Goal: Task Accomplishment & Management: Manage account settings

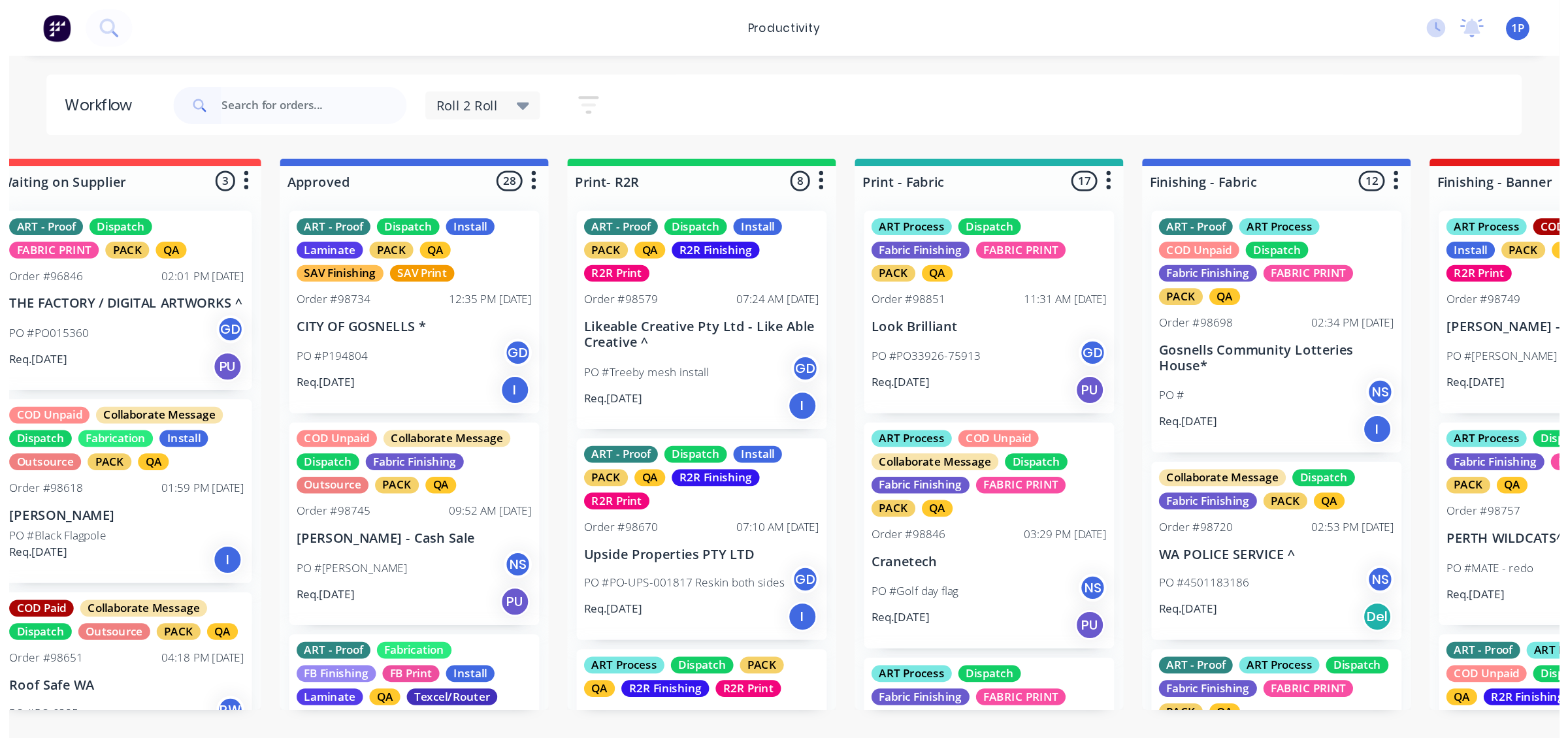
scroll to position [247, 0]
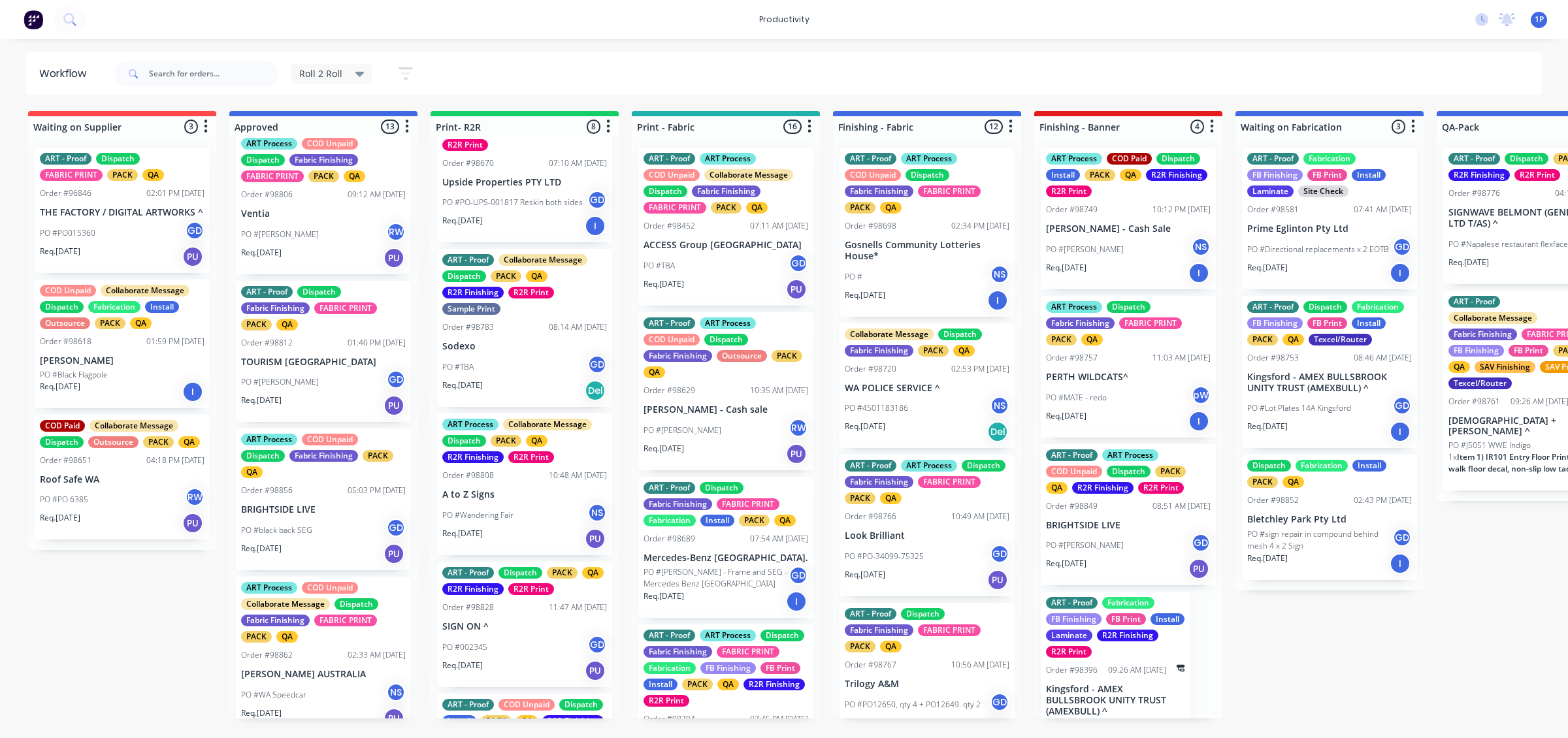
scroll to position [245, 0]
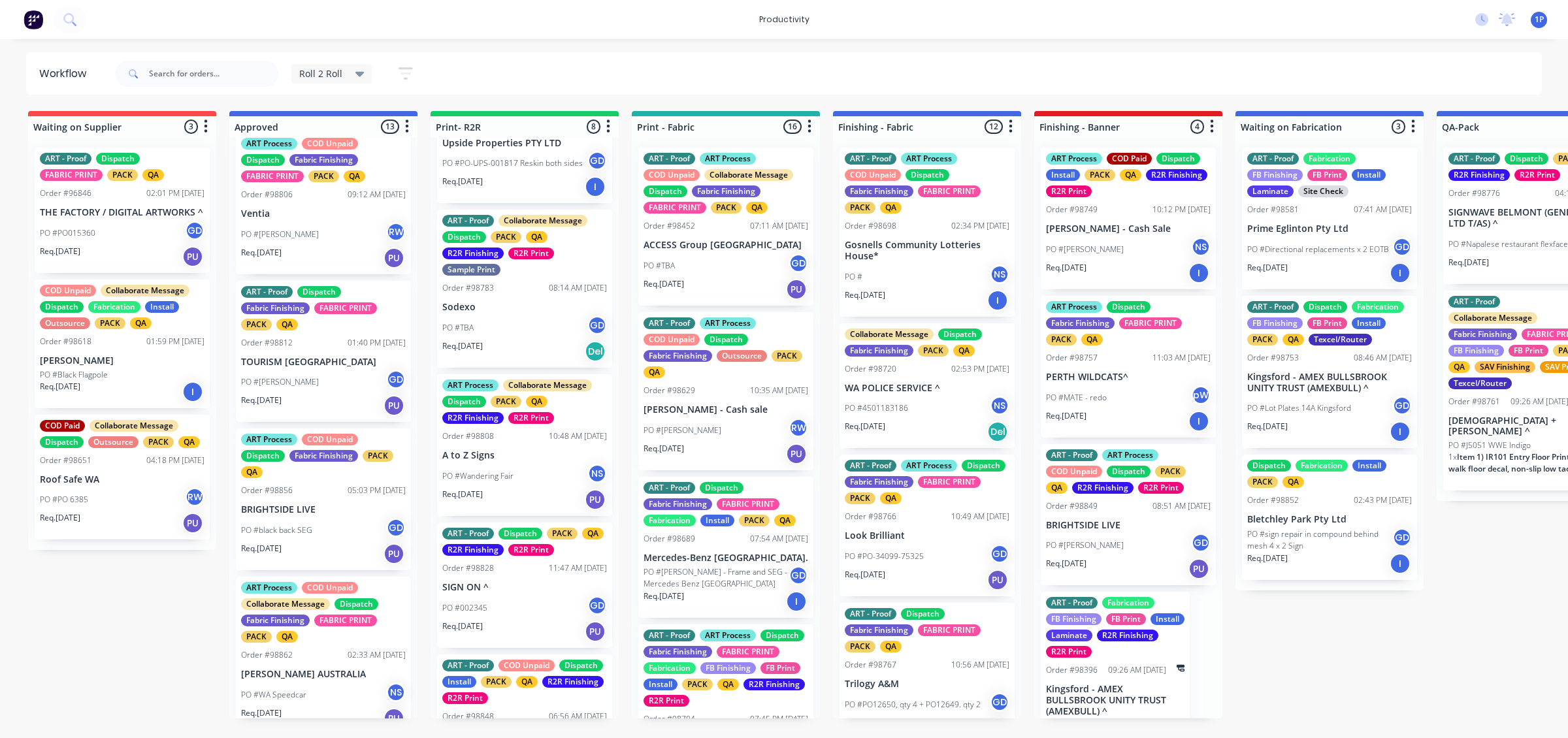
click at [541, 360] on div "Req. [DATE] Del" at bounding box center [525, 352] width 164 height 22
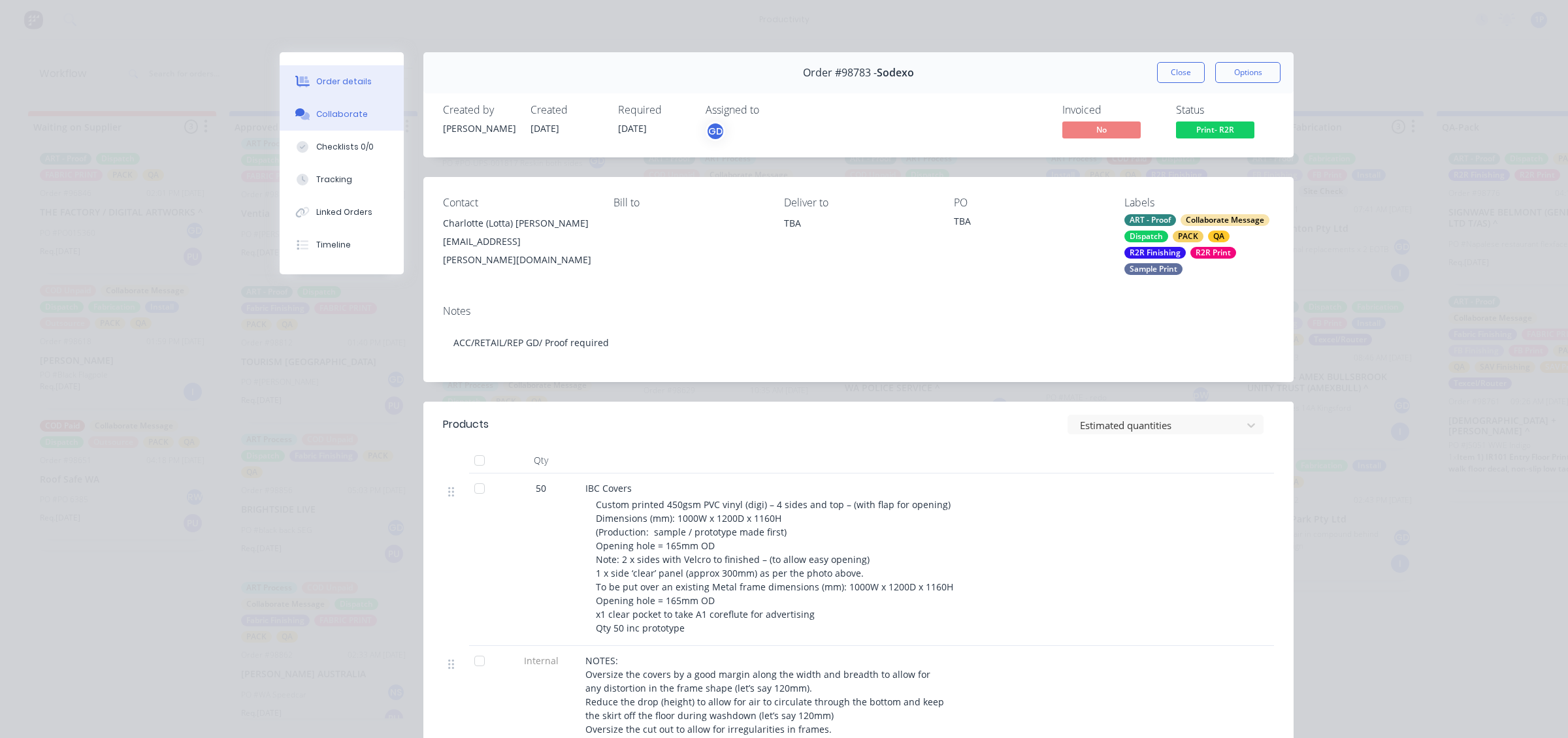
click at [304, 122] on button "Collaborate" at bounding box center [341, 114] width 124 height 32
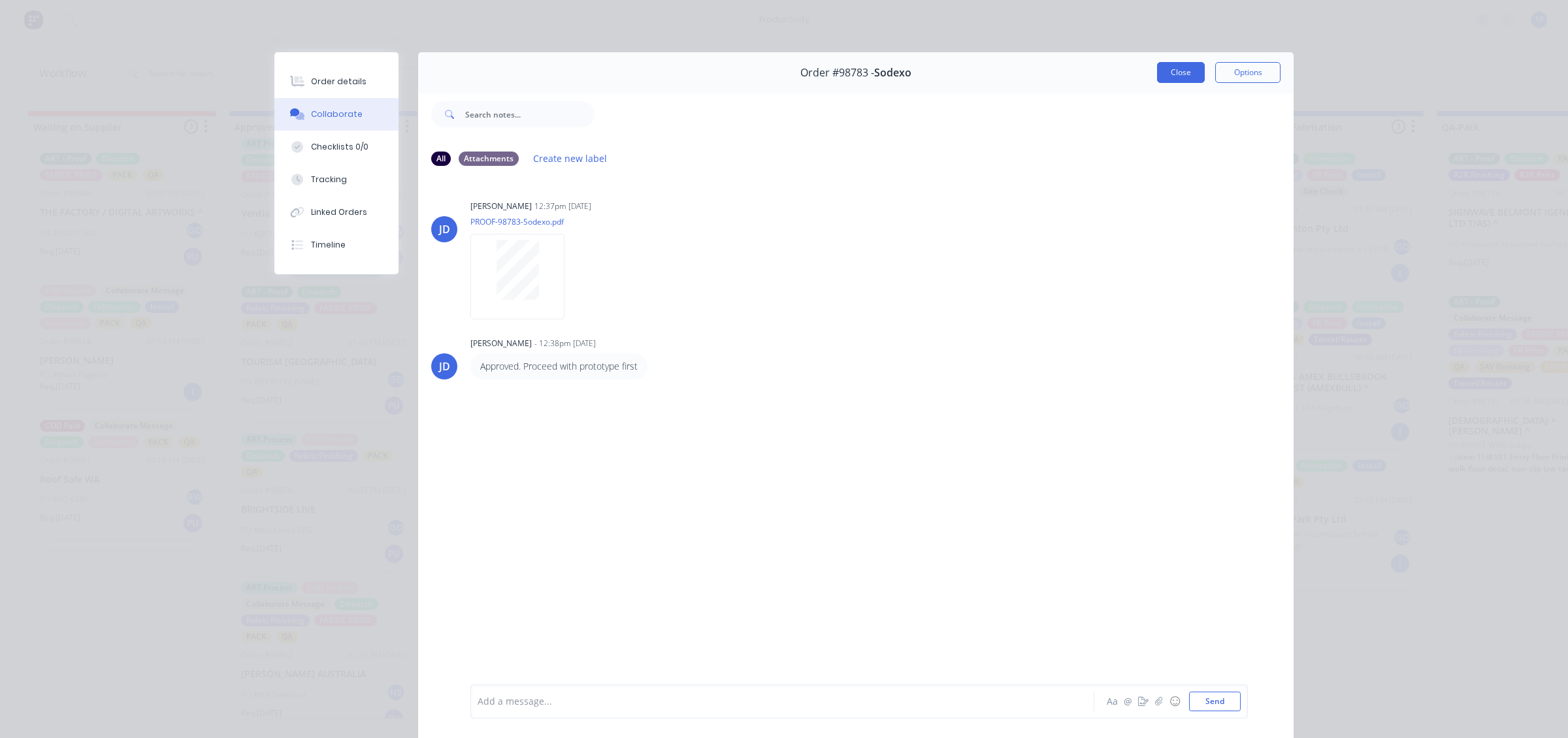
click at [1178, 75] on button "Close" at bounding box center [1181, 73] width 47 height 21
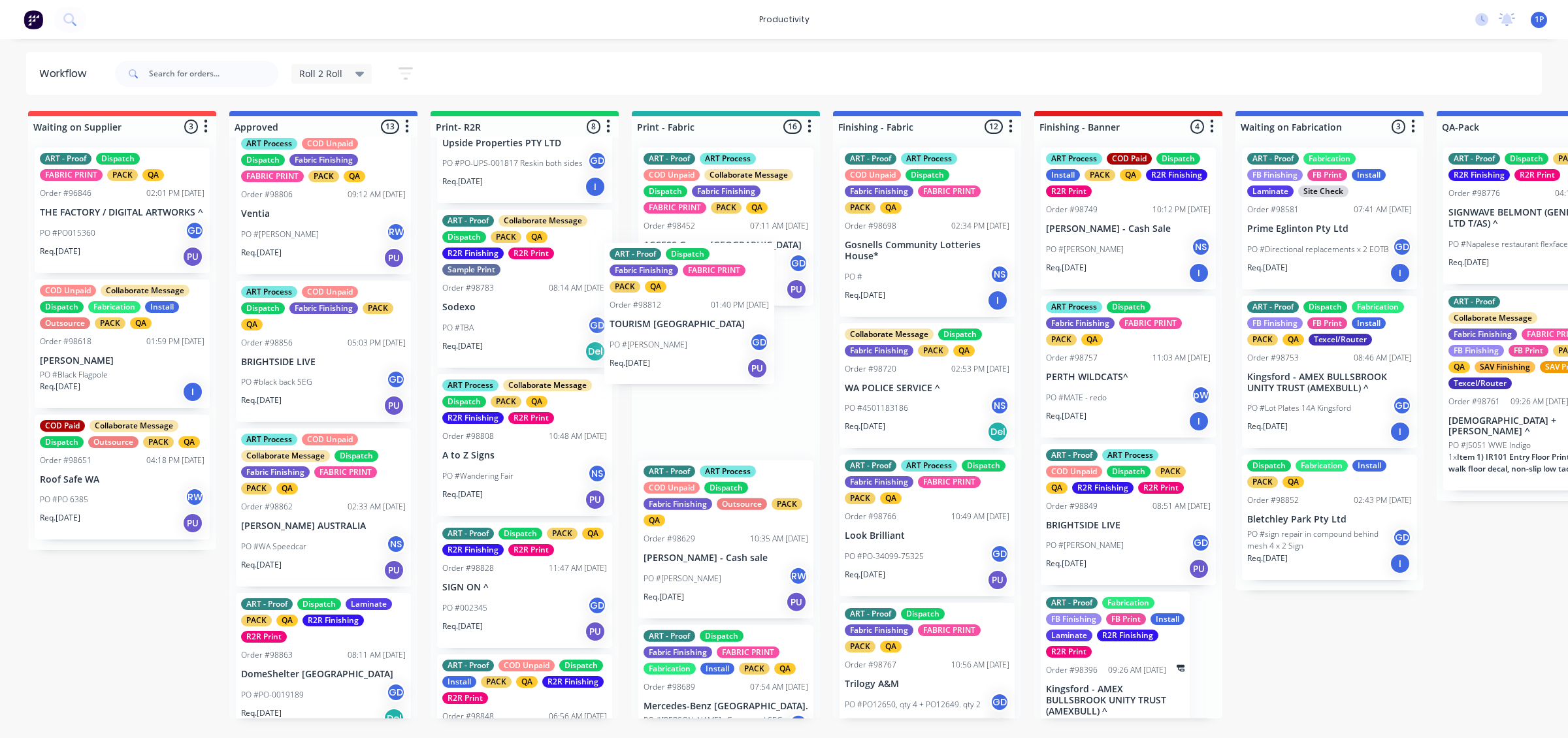
drag, startPoint x: 341, startPoint y: 383, endPoint x: 712, endPoint y: 343, distance: 373.2
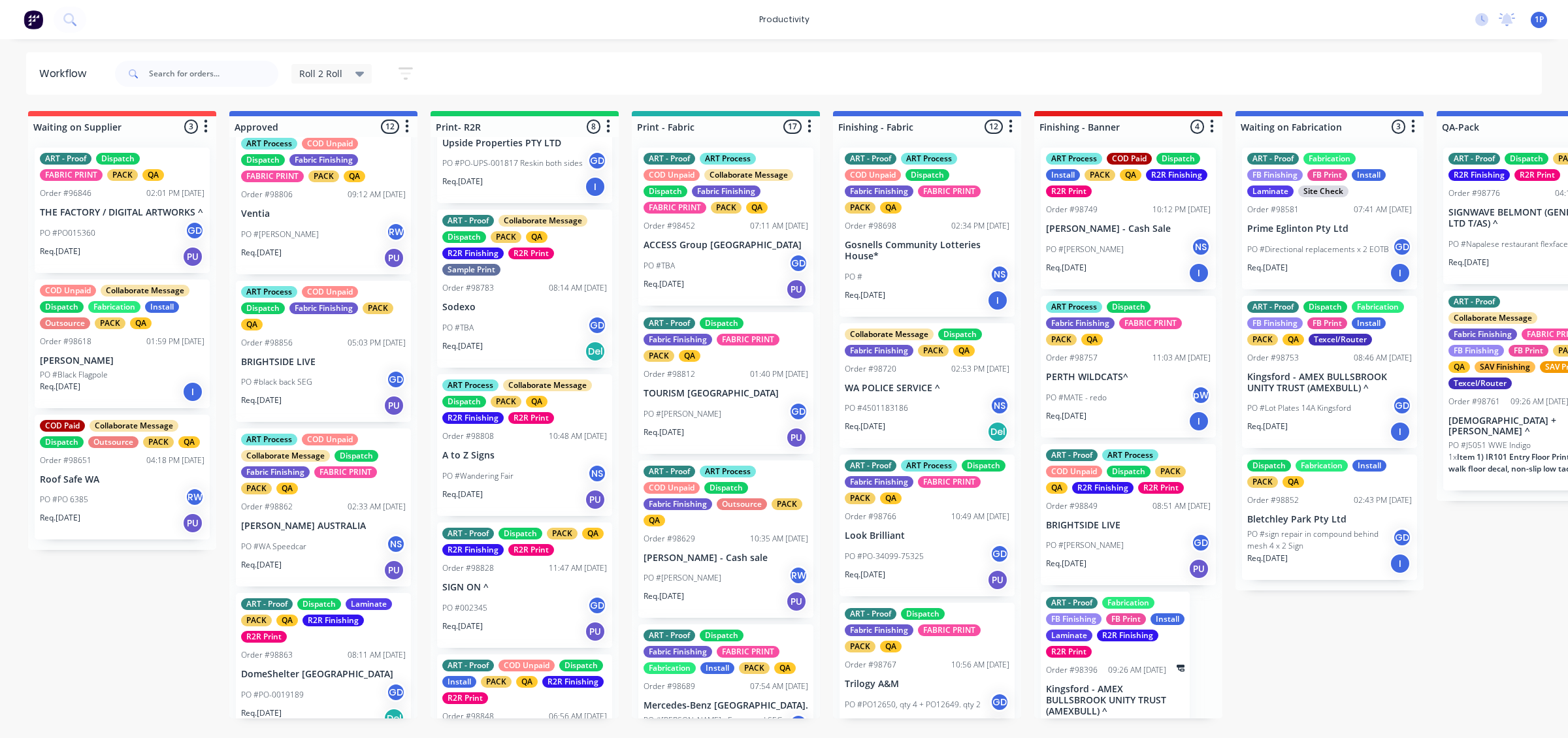
click at [717, 397] on p "TOURISM [GEOGRAPHIC_DATA]" at bounding box center [726, 393] width 164 height 11
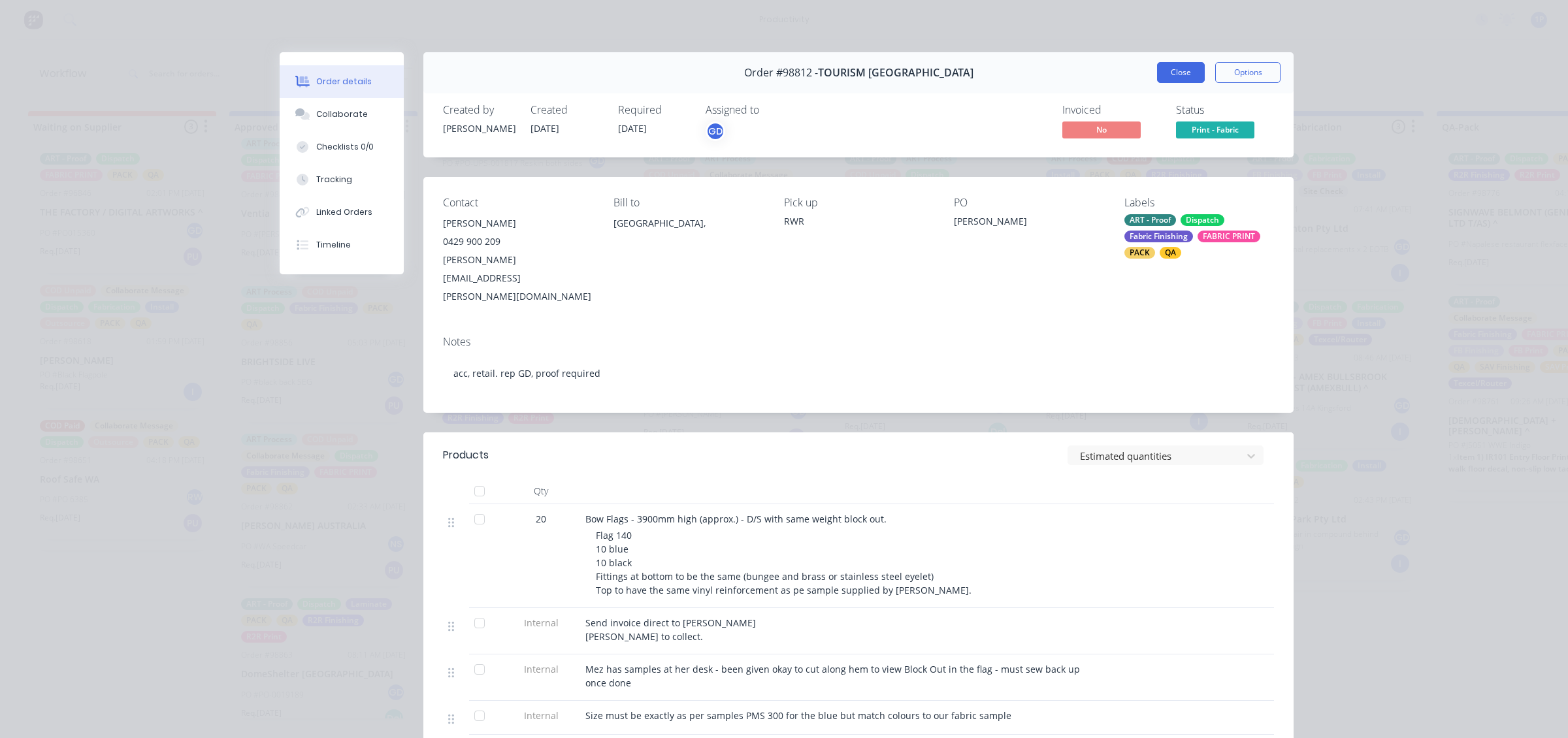
click at [1164, 66] on button "Close" at bounding box center [1181, 73] width 47 height 21
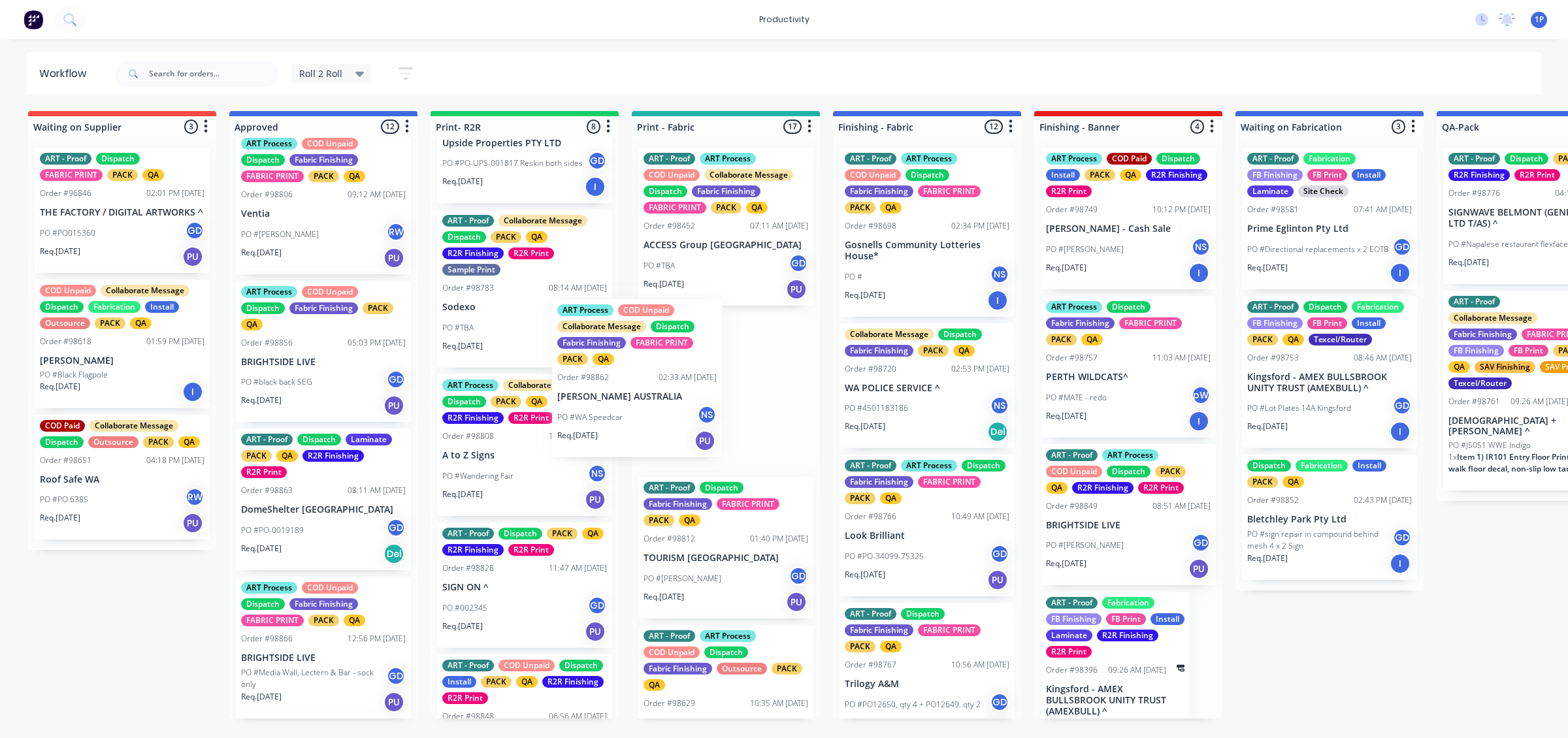
drag, startPoint x: 345, startPoint y: 527, endPoint x: 673, endPoint y: 390, distance: 355.5
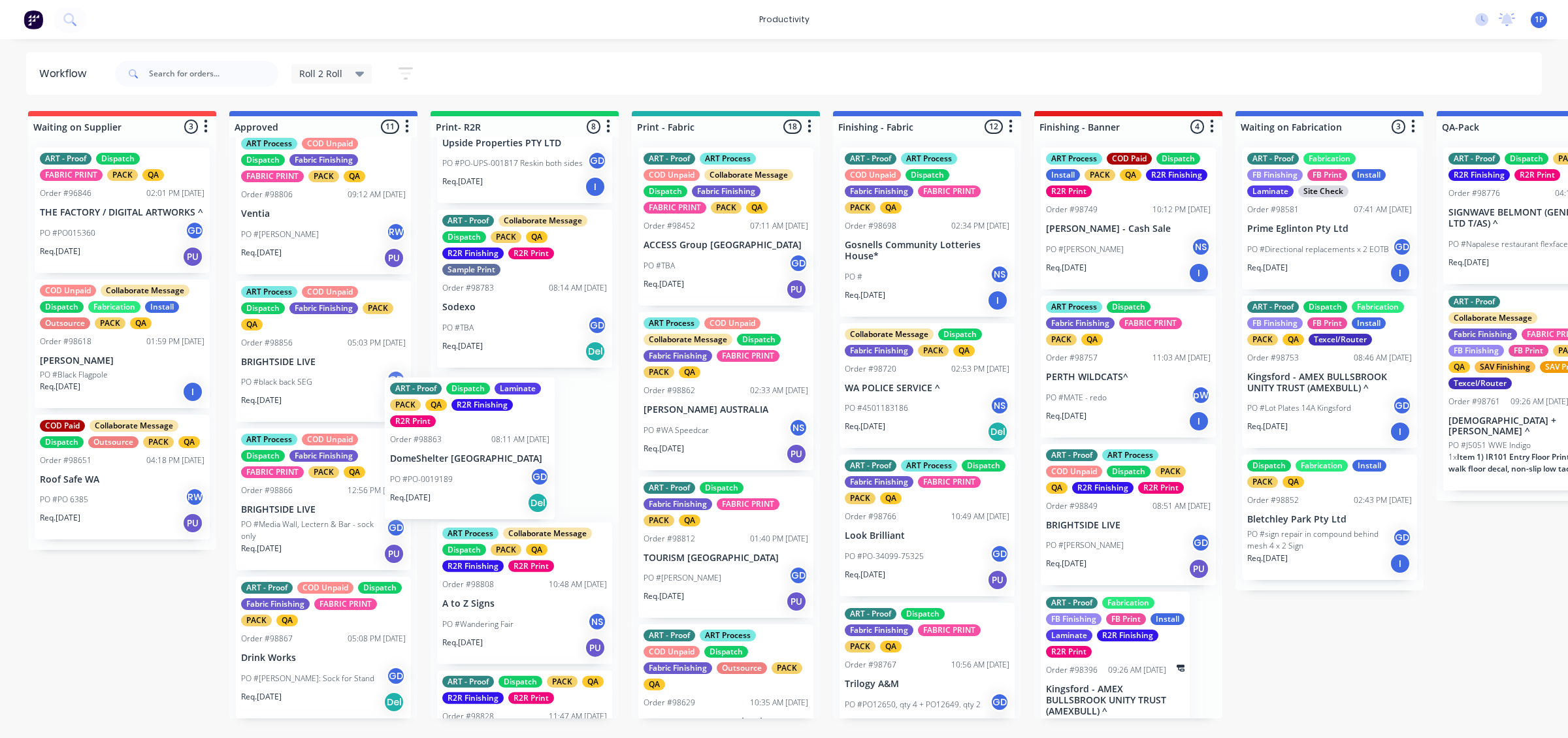
drag, startPoint x: 346, startPoint y: 525, endPoint x: 500, endPoint y: 473, distance: 162.5
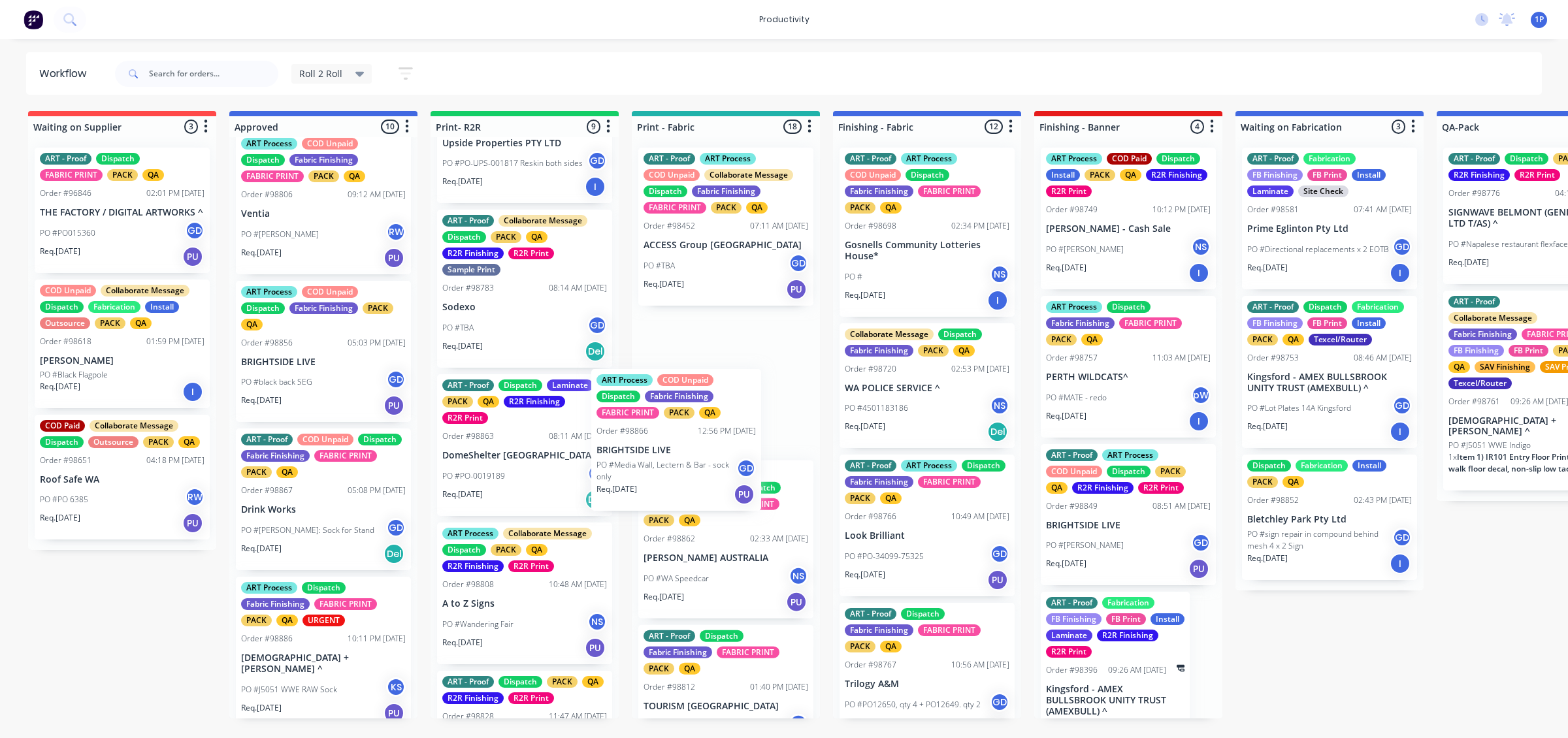
drag, startPoint x: 356, startPoint y: 533, endPoint x: 717, endPoint y: 472, distance: 366.1
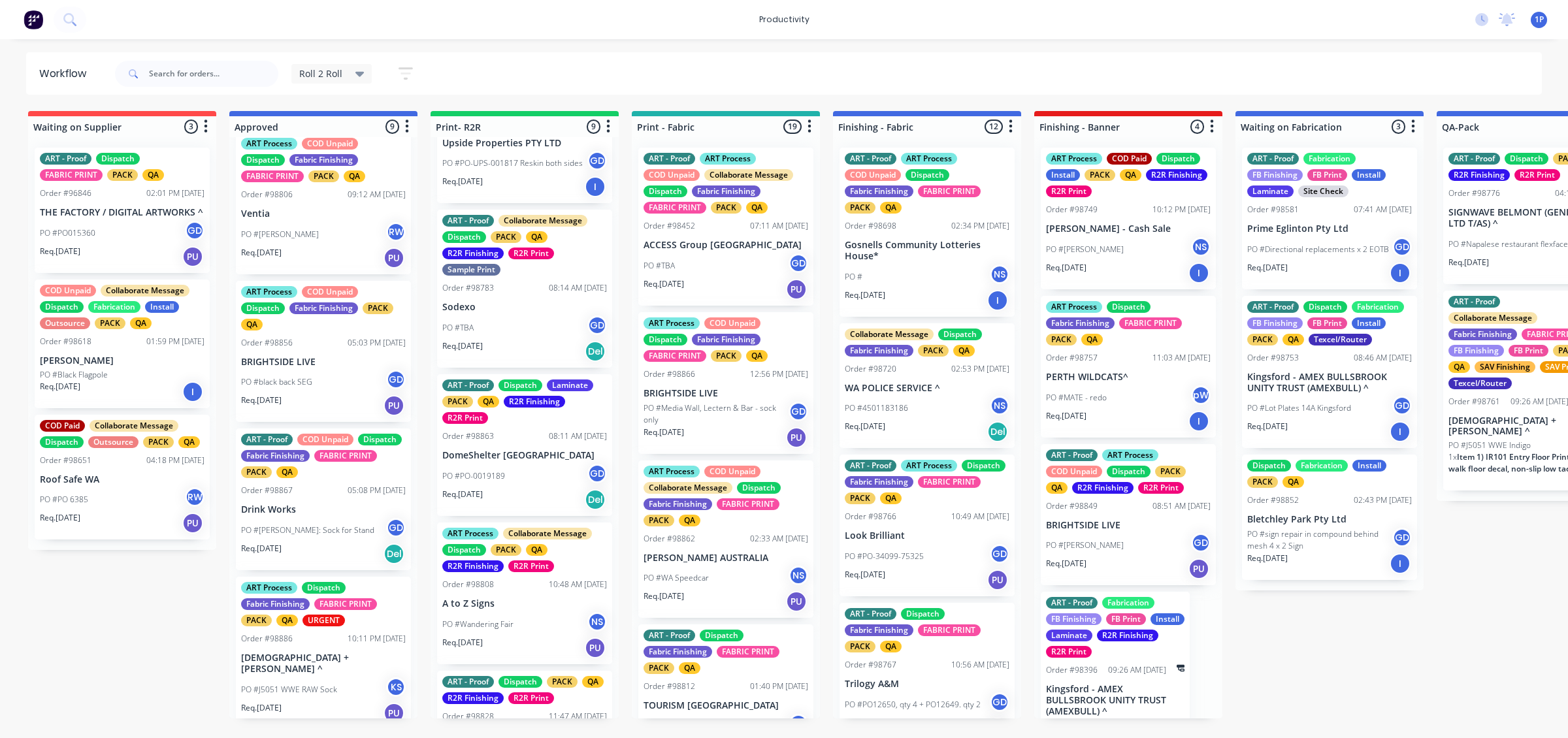
drag, startPoint x: 328, startPoint y: 540, endPoint x: 443, endPoint y: 502, distance: 121.1
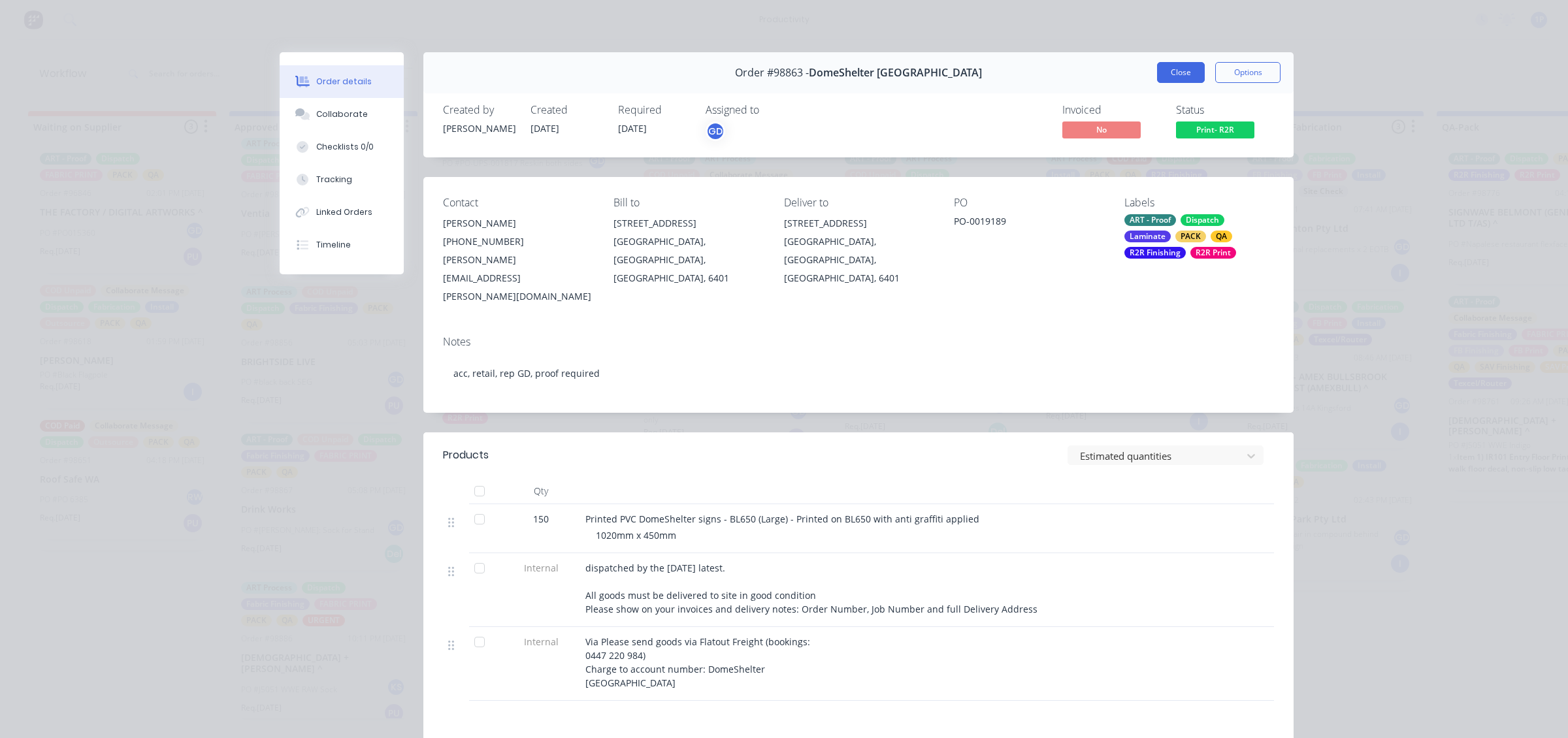
click at [1182, 62] on button "Close" at bounding box center [1181, 73] width 47 height 21
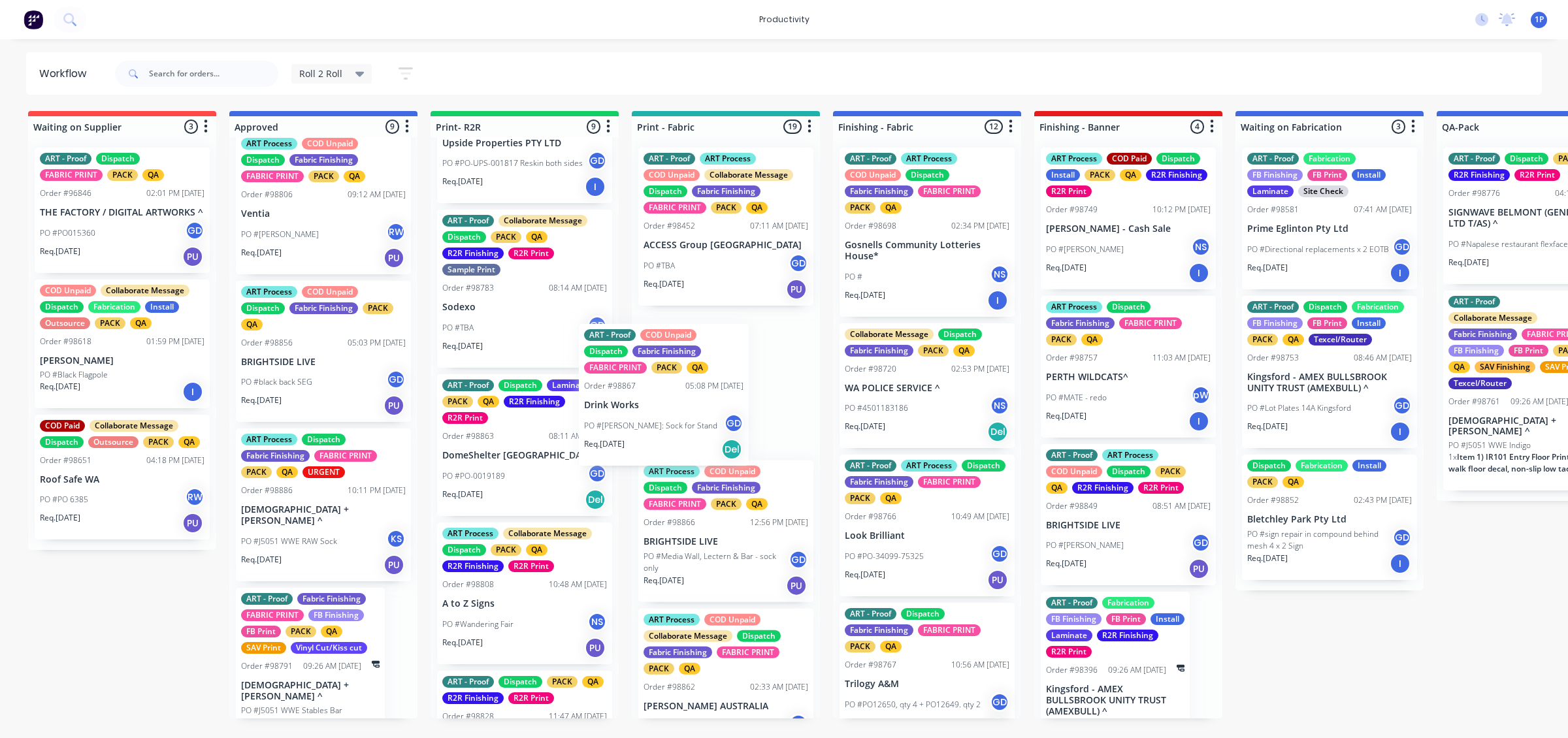
drag, startPoint x: 302, startPoint y: 540, endPoint x: 651, endPoint y: 435, distance: 364.5
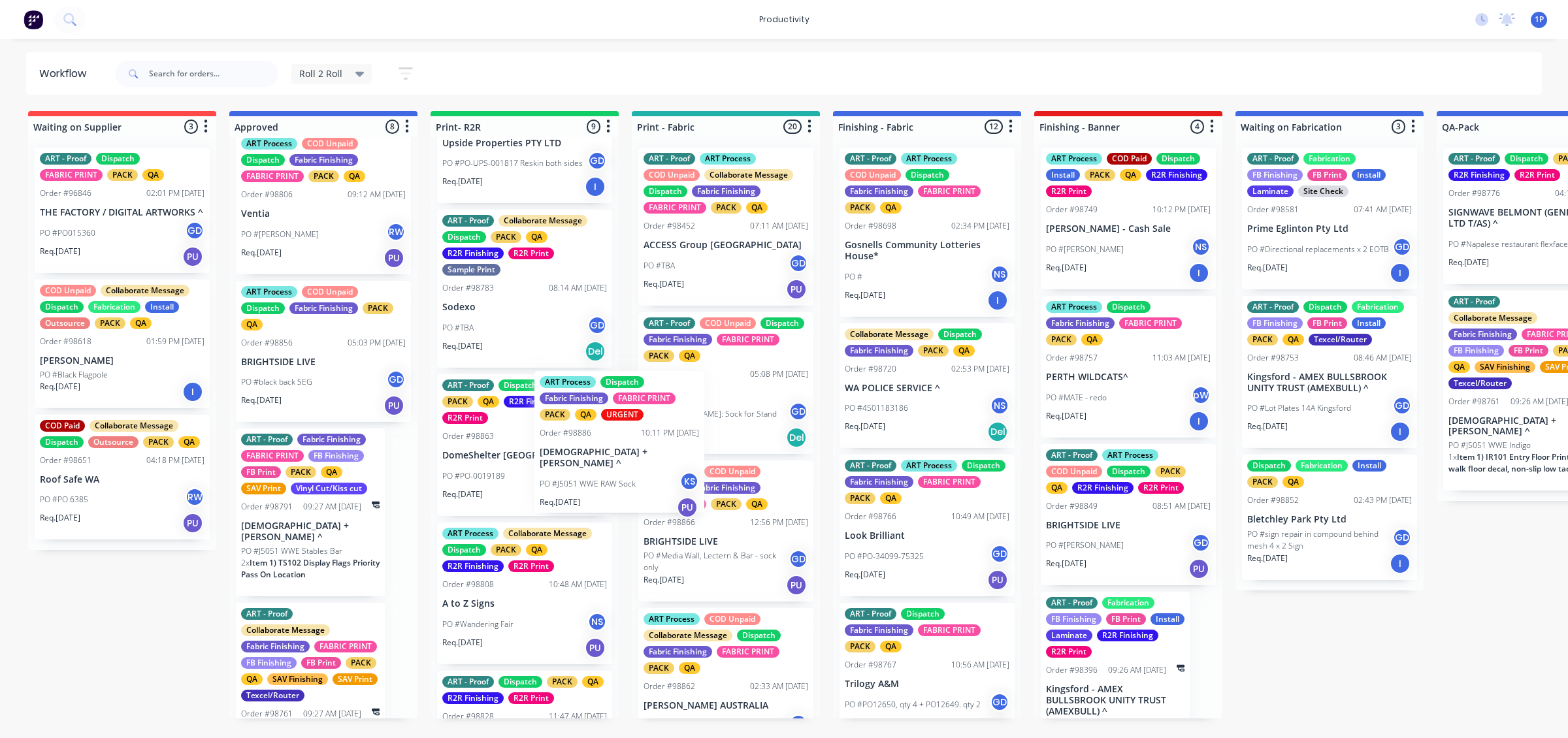
drag, startPoint x: 335, startPoint y: 514, endPoint x: 645, endPoint y: 450, distance: 316.5
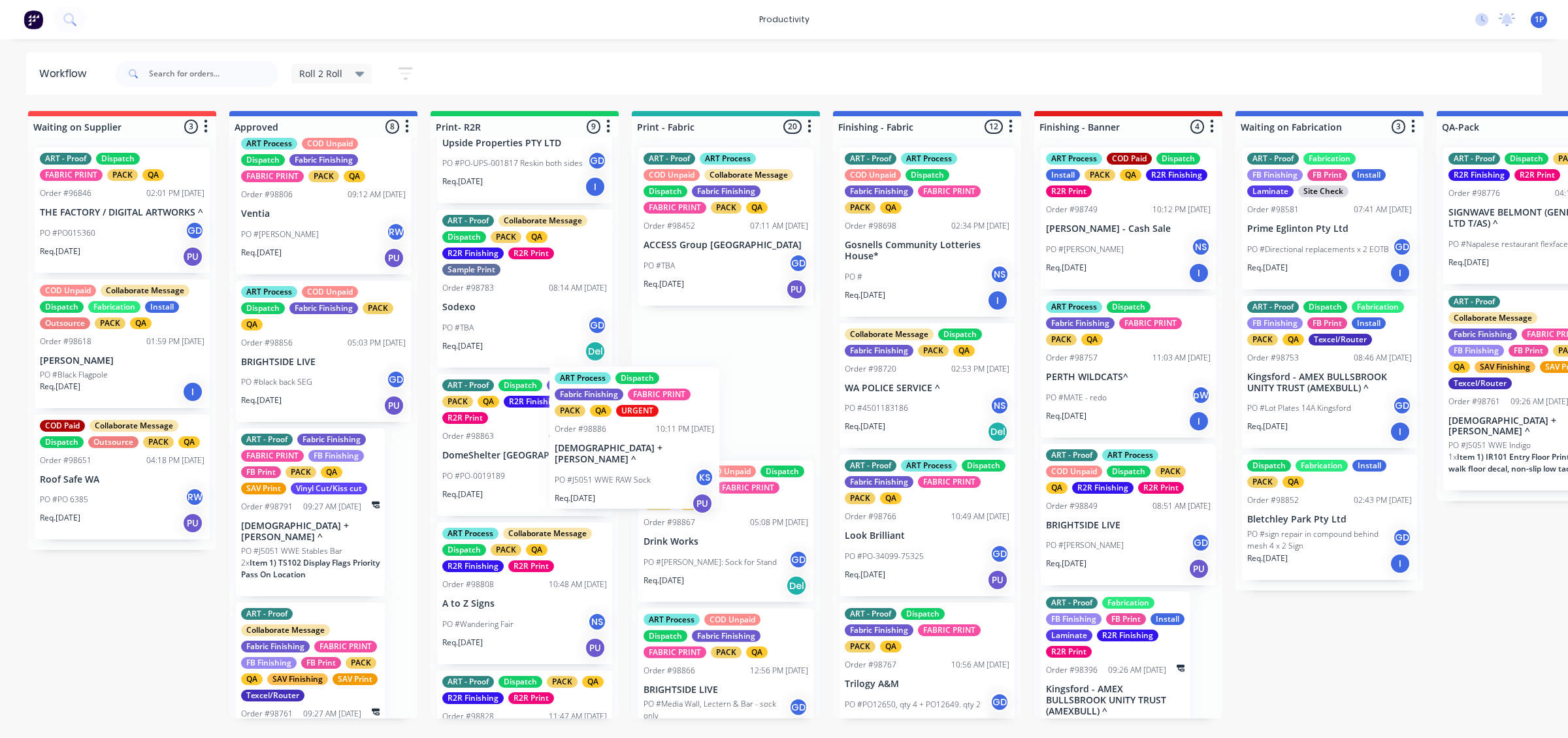
drag, startPoint x: 321, startPoint y: 537, endPoint x: 660, endPoint y: 466, distance: 346.4
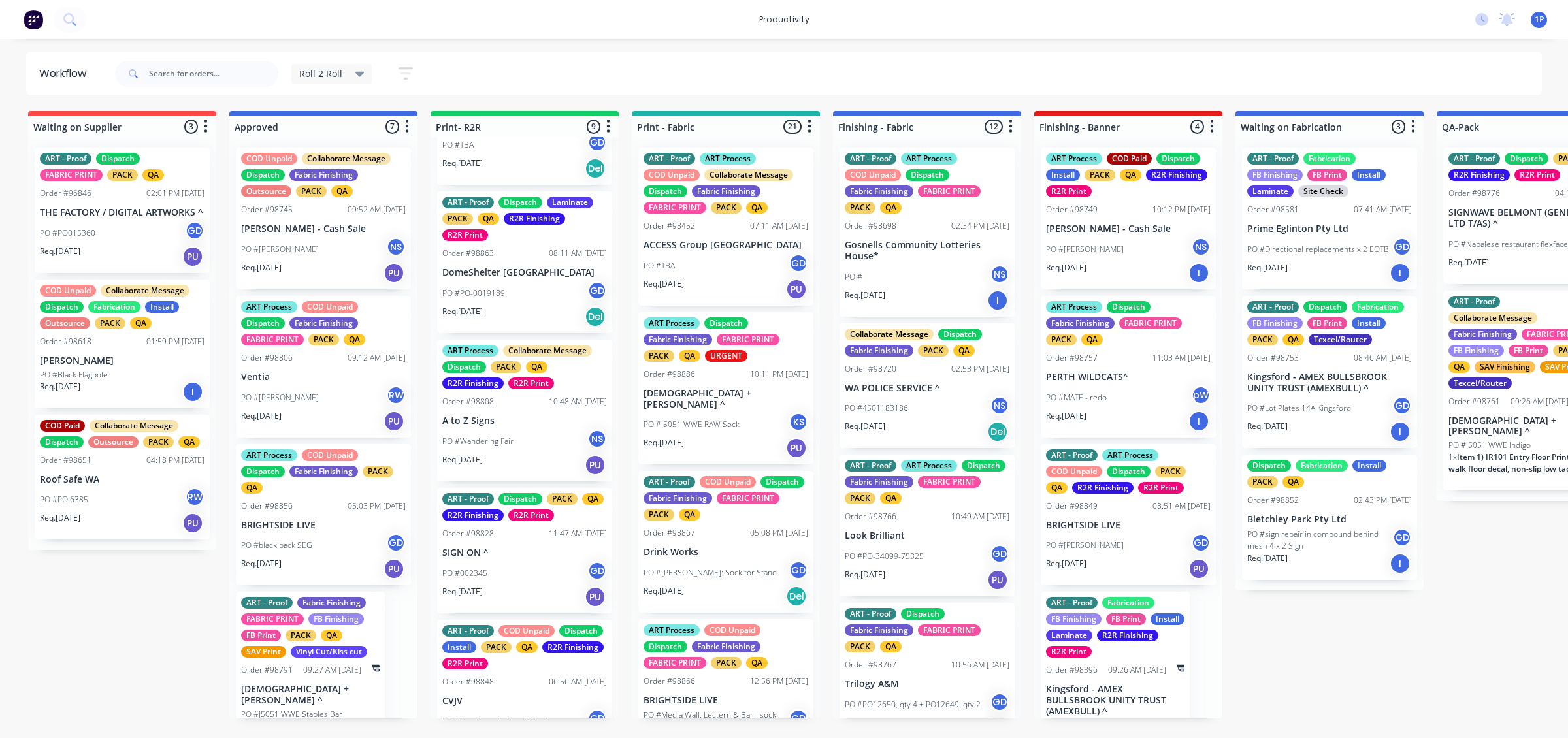
scroll to position [571, 0]
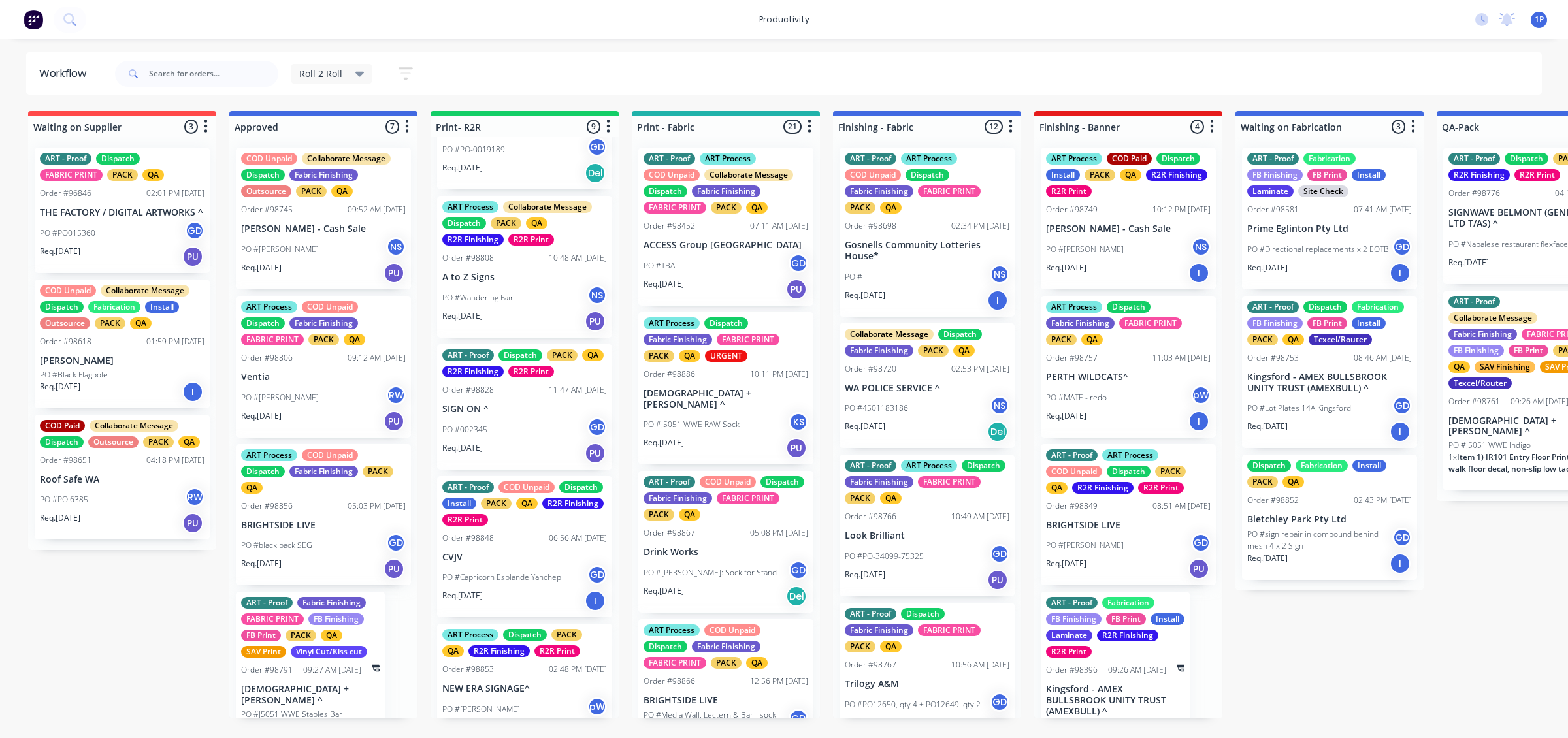
click at [541, 320] on div "Req. [DATE] PU" at bounding box center [525, 322] width 164 height 22
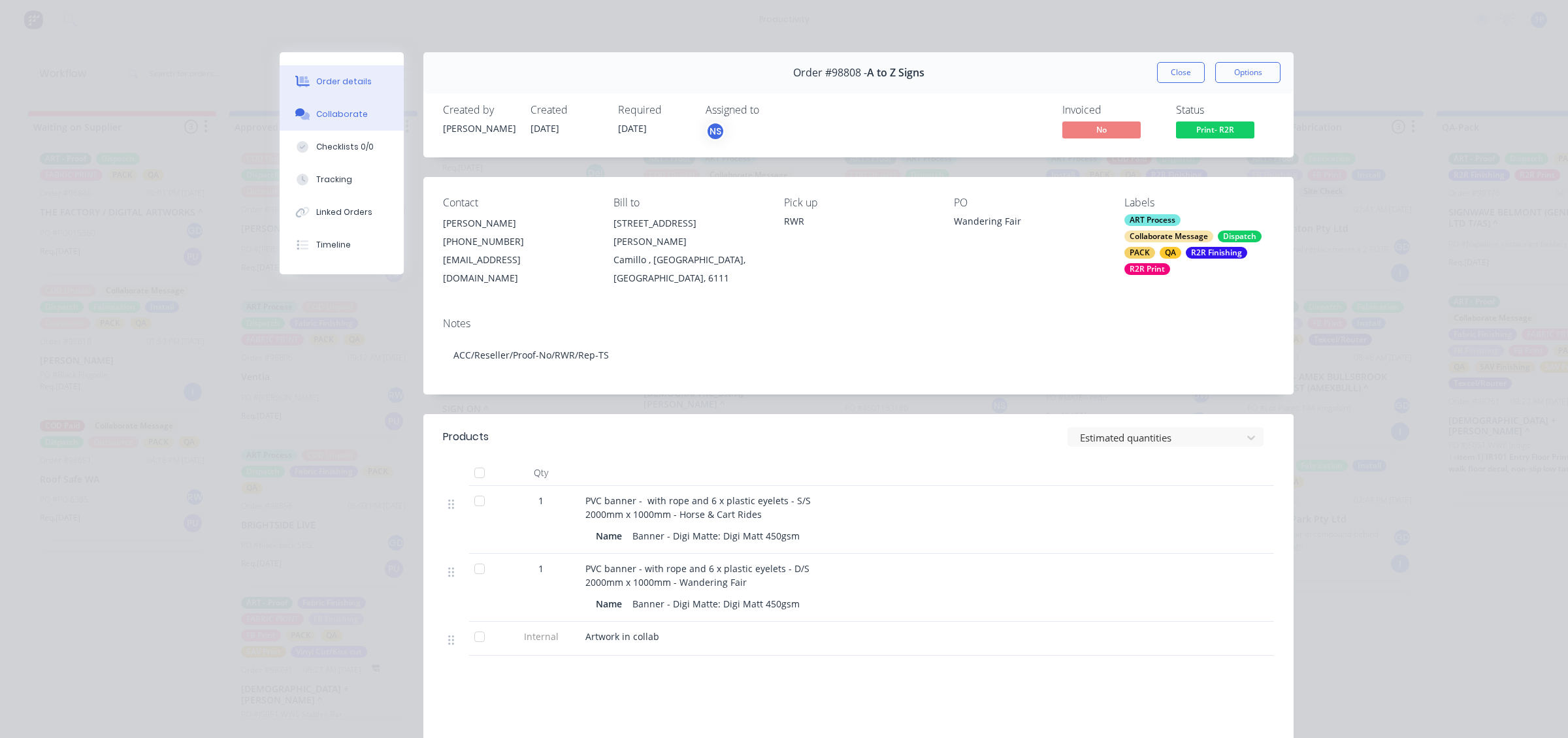
click at [361, 111] on button "Collaborate" at bounding box center [341, 114] width 124 height 32
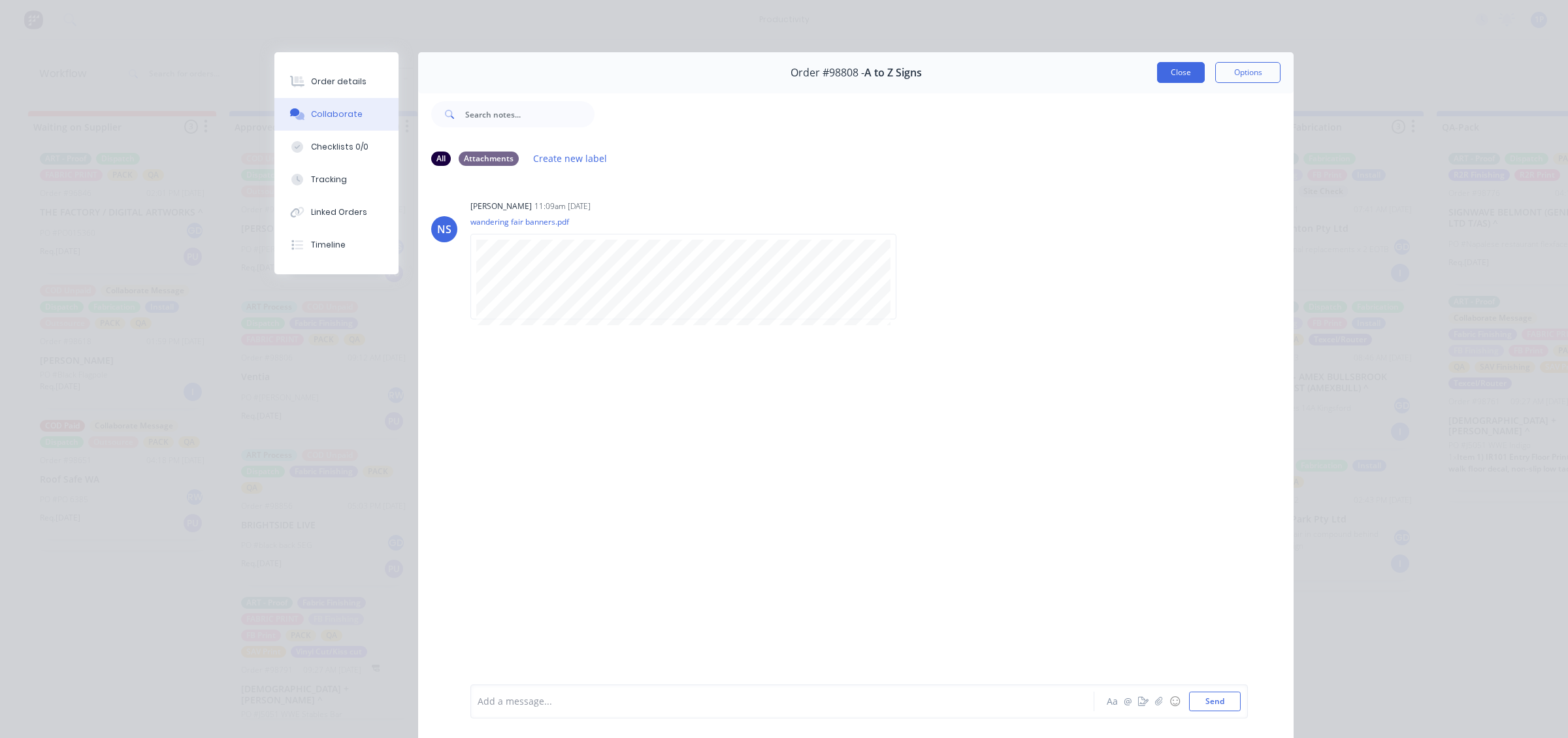
click at [1193, 66] on button "Close" at bounding box center [1181, 73] width 47 height 21
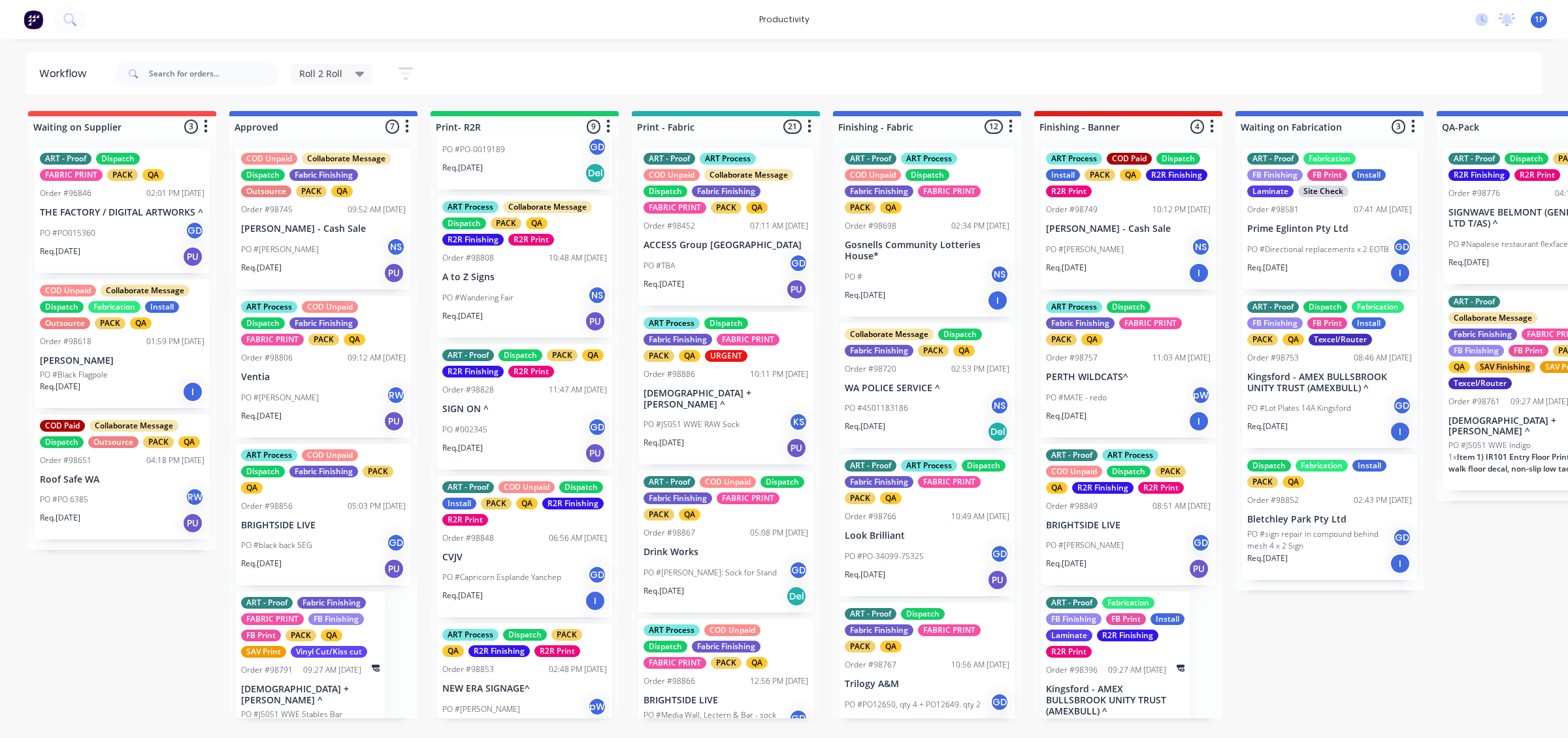
scroll to position [563, 0]
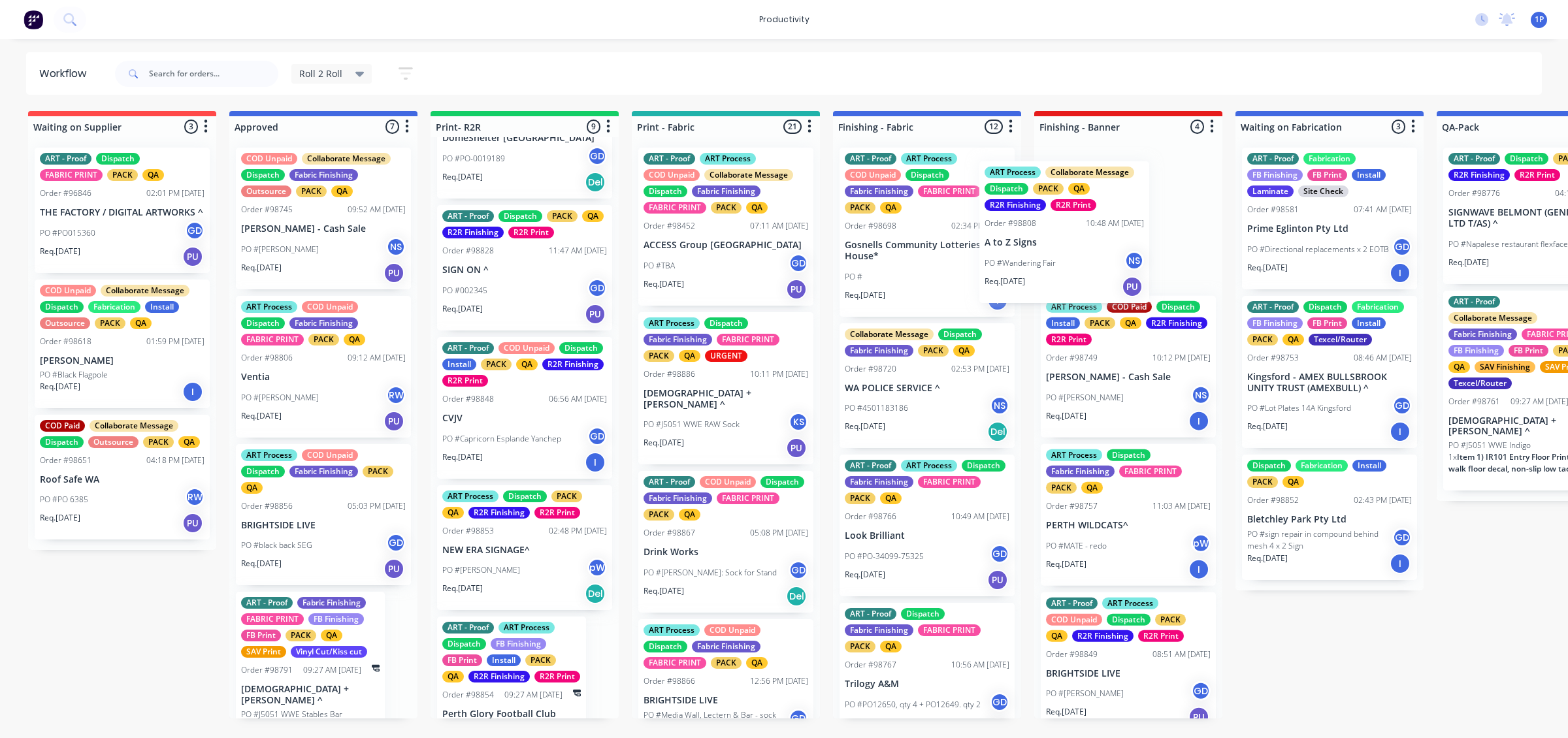
drag, startPoint x: 519, startPoint y: 300, endPoint x: 1066, endPoint y: 262, distance: 548.3
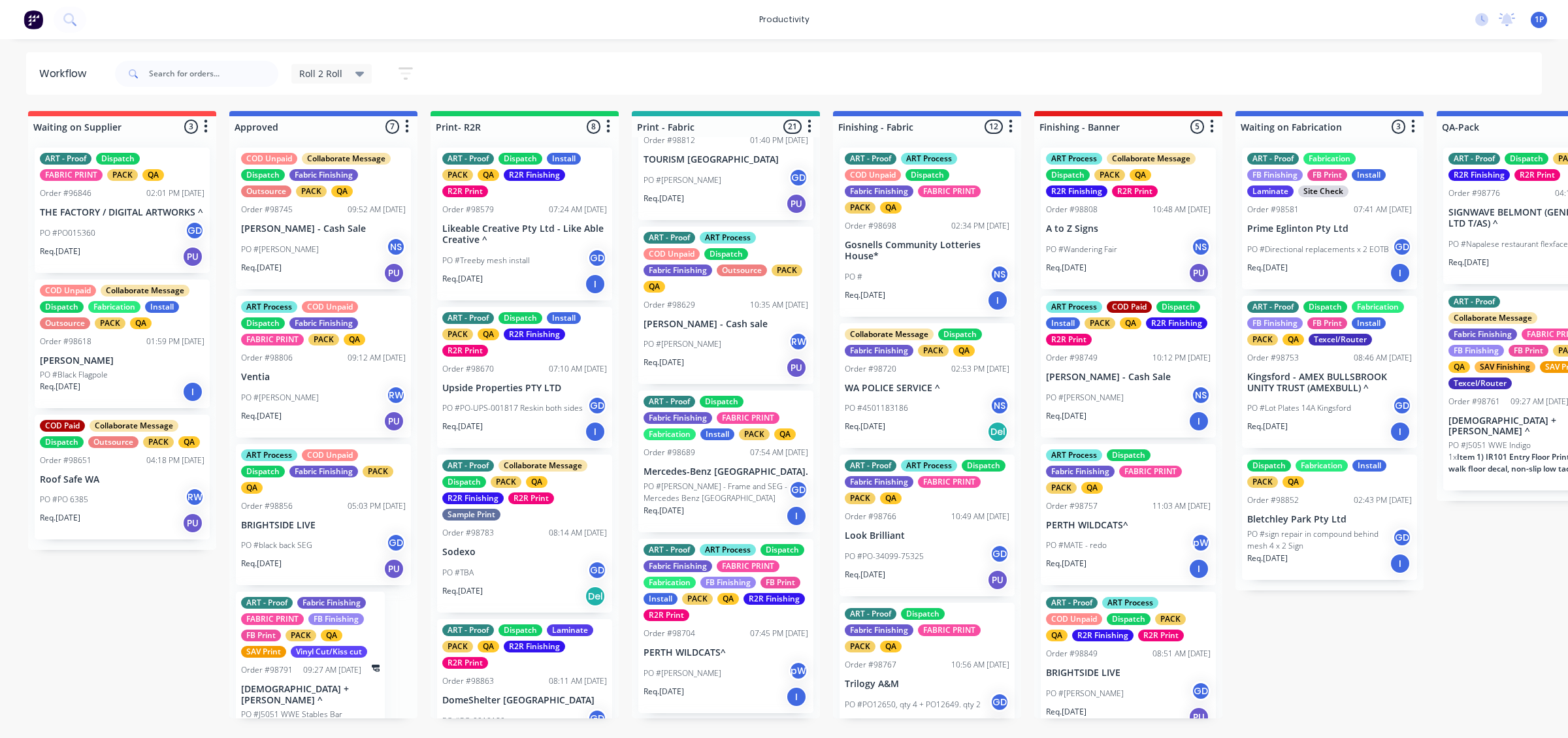
scroll to position [898, 0]
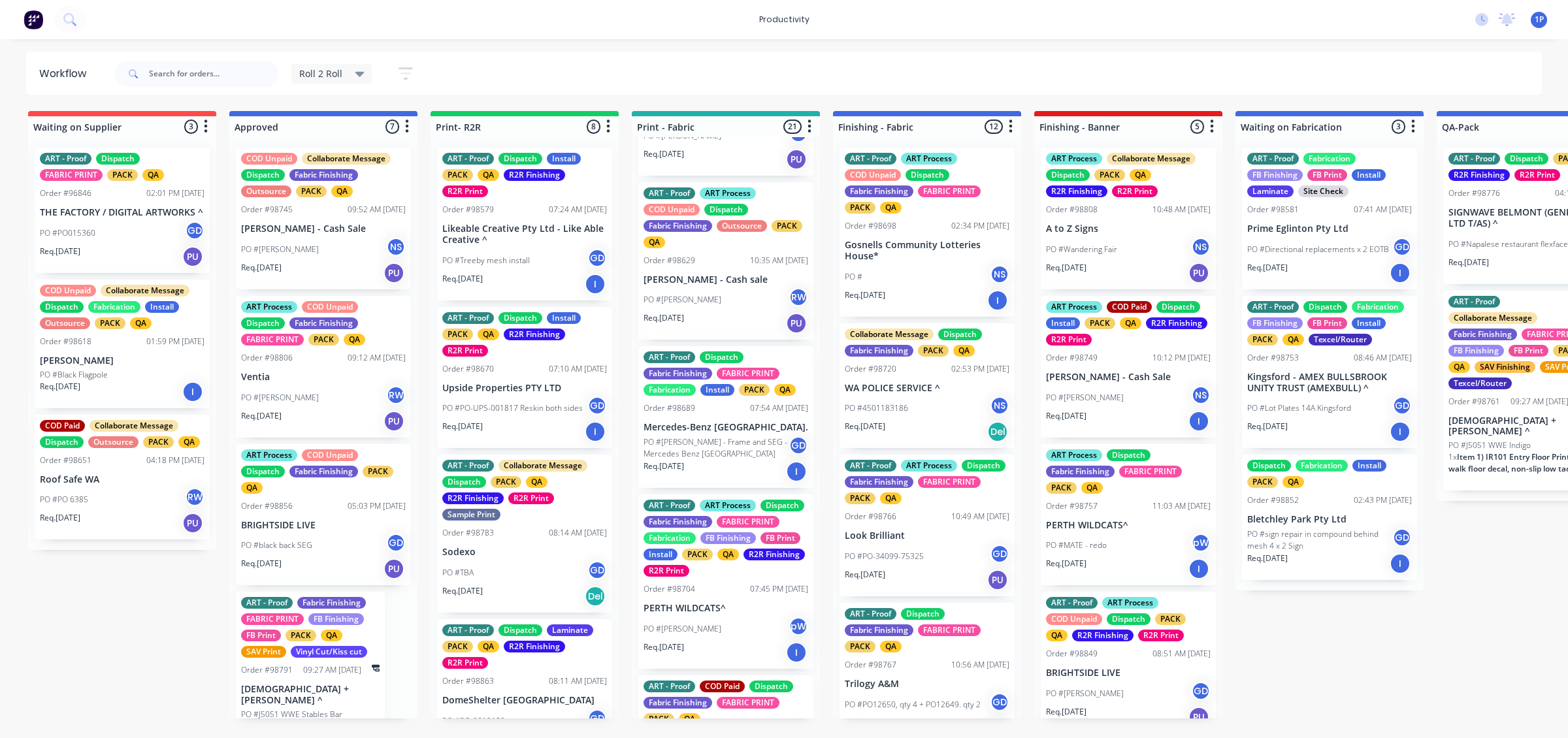
click at [748, 288] on div "PO #[PERSON_NAME] RW" at bounding box center [726, 299] width 164 height 24
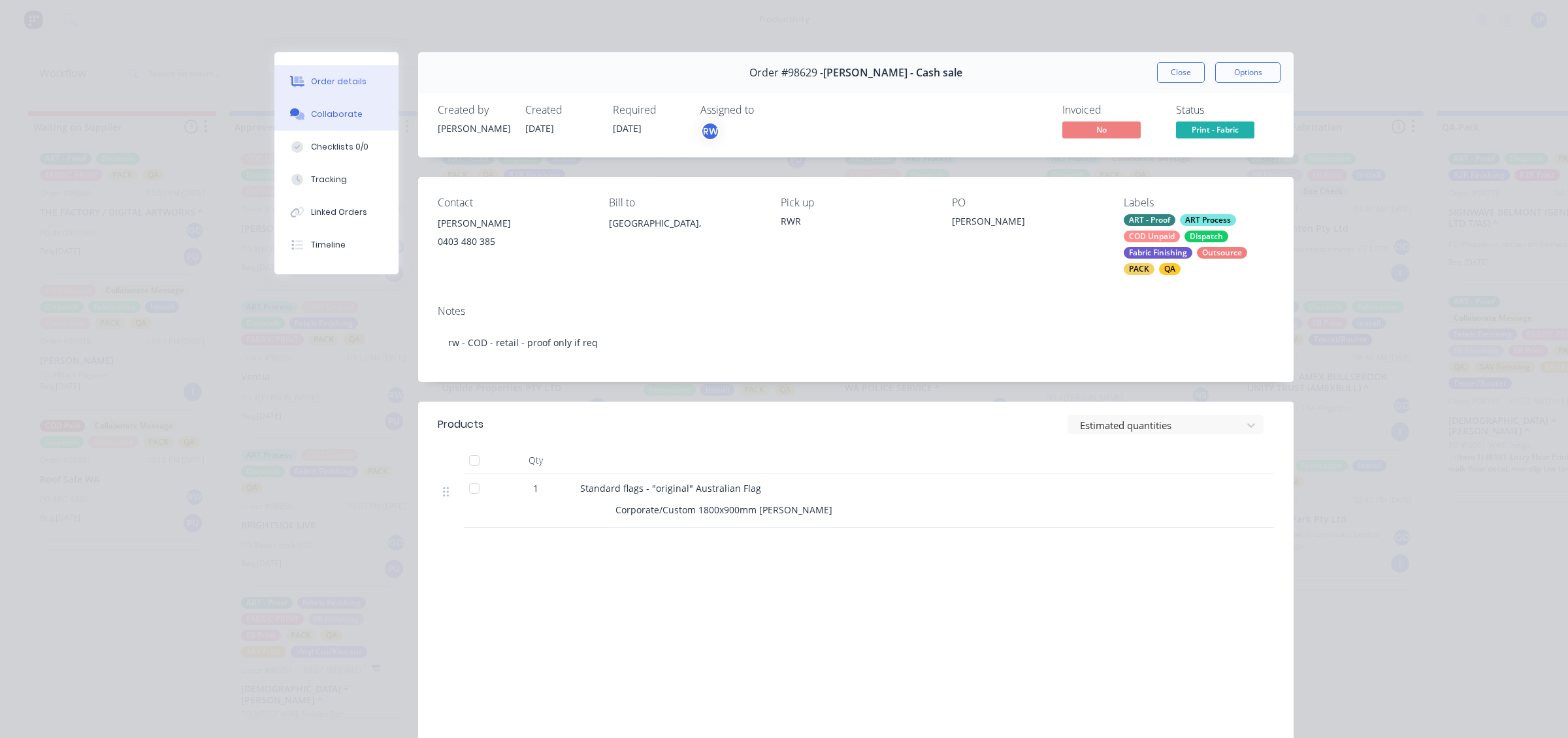
click at [368, 126] on button "Collaborate" at bounding box center [336, 114] width 124 height 32
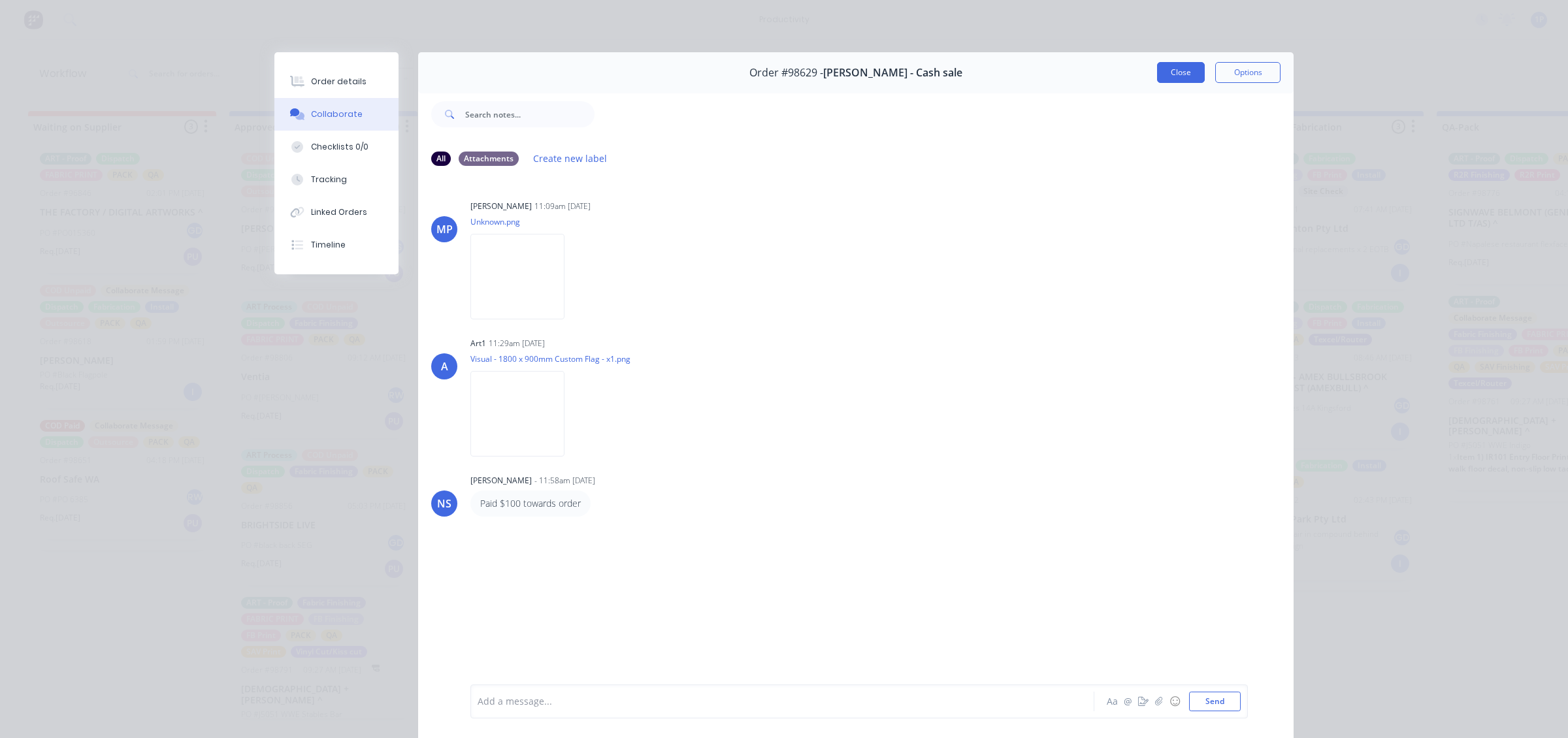
click at [1187, 70] on button "Close" at bounding box center [1181, 73] width 47 height 21
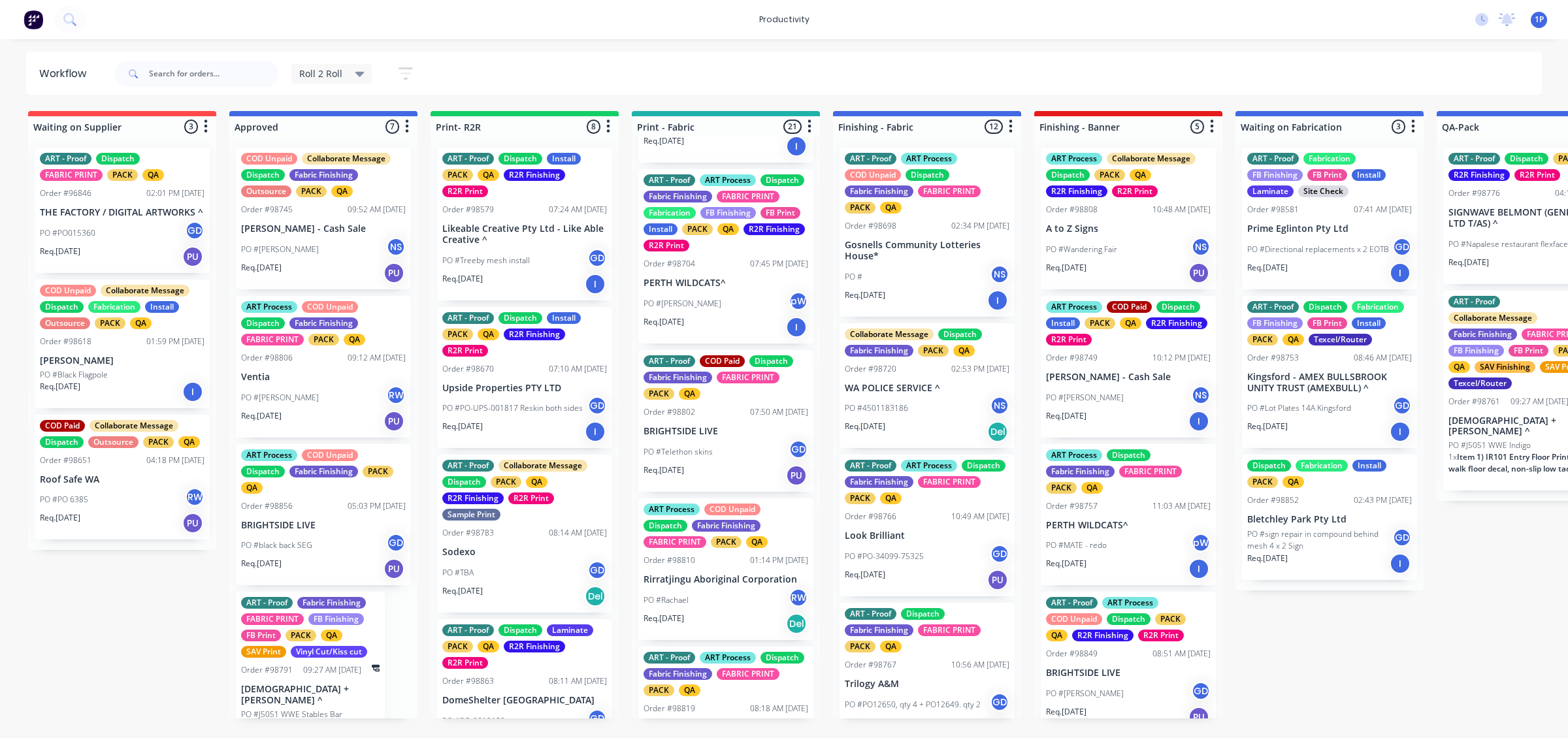
scroll to position [1225, 0]
click at [740, 303] on div "PO #[PERSON_NAME]" at bounding box center [726, 302] width 164 height 24
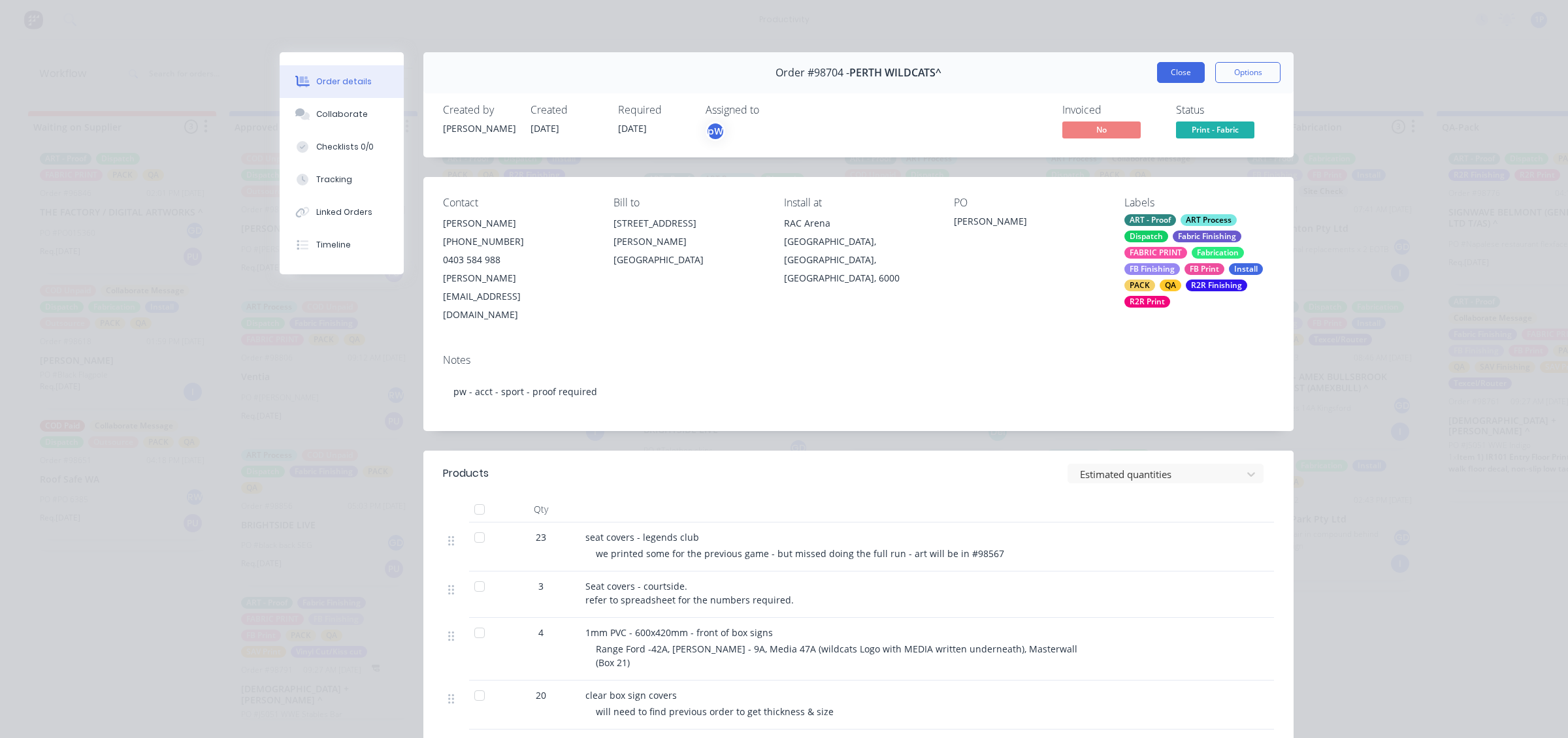
click at [1170, 78] on button "Close" at bounding box center [1181, 73] width 47 height 21
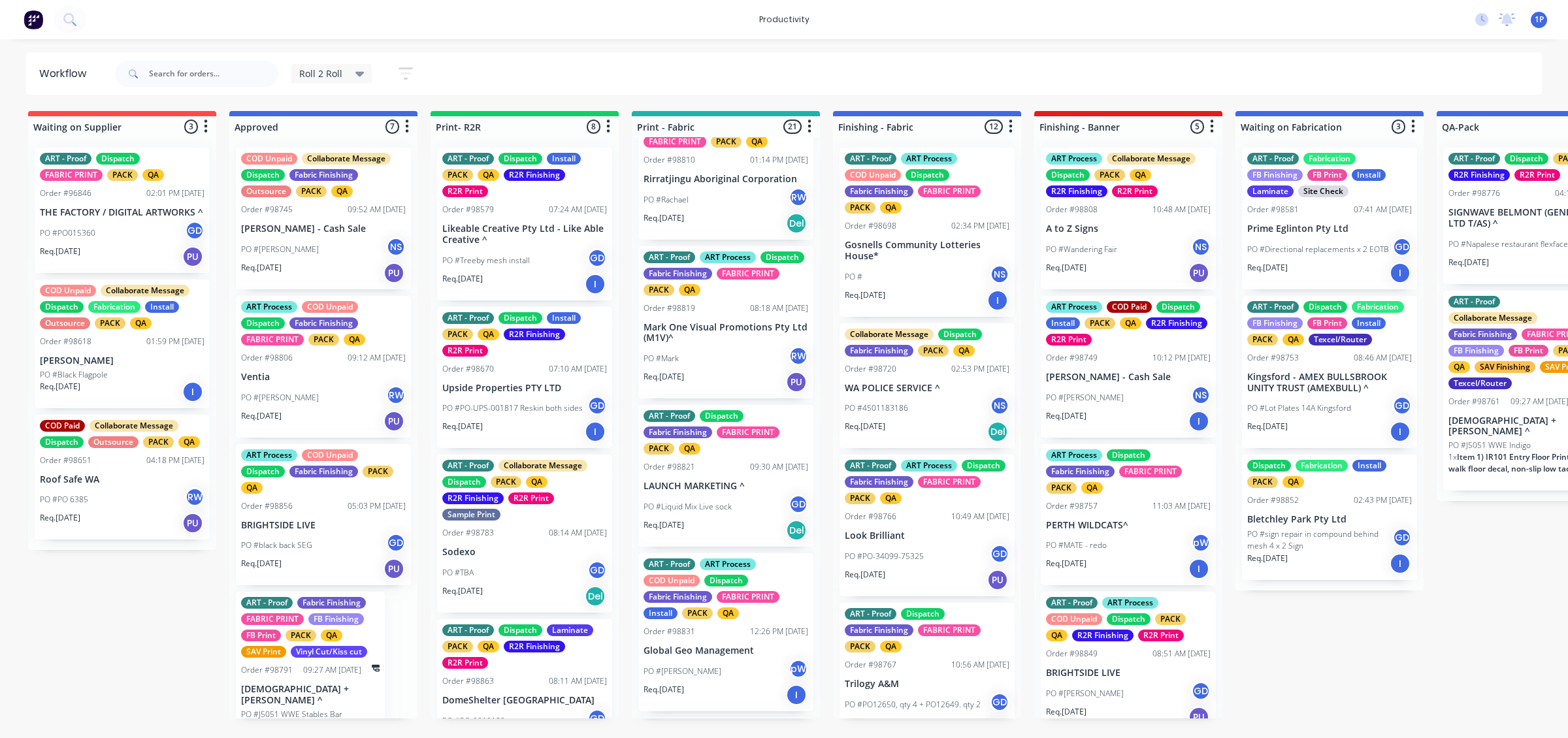
scroll to position [1633, 0]
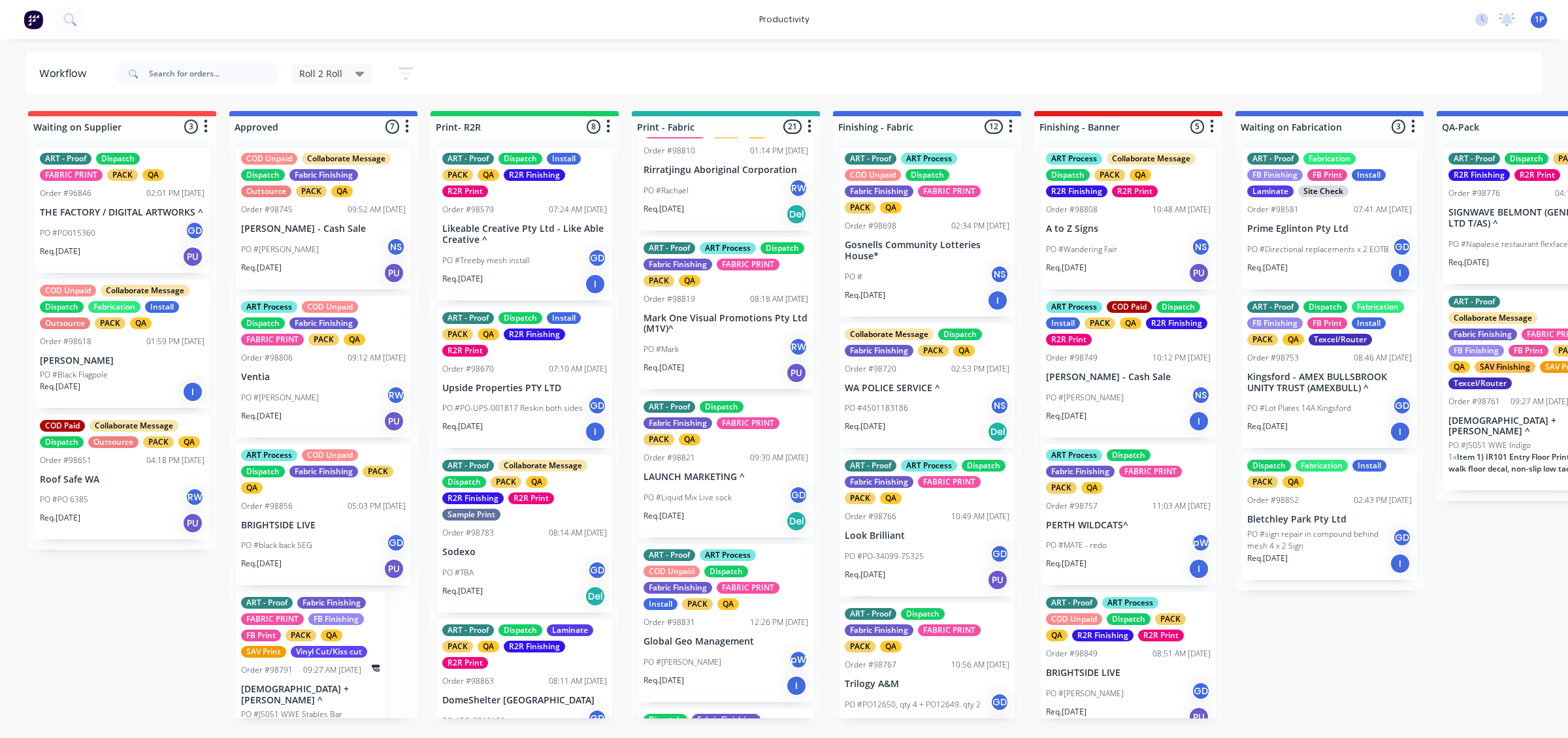
click at [712, 352] on div "PO #Mark RW" at bounding box center [726, 349] width 164 height 24
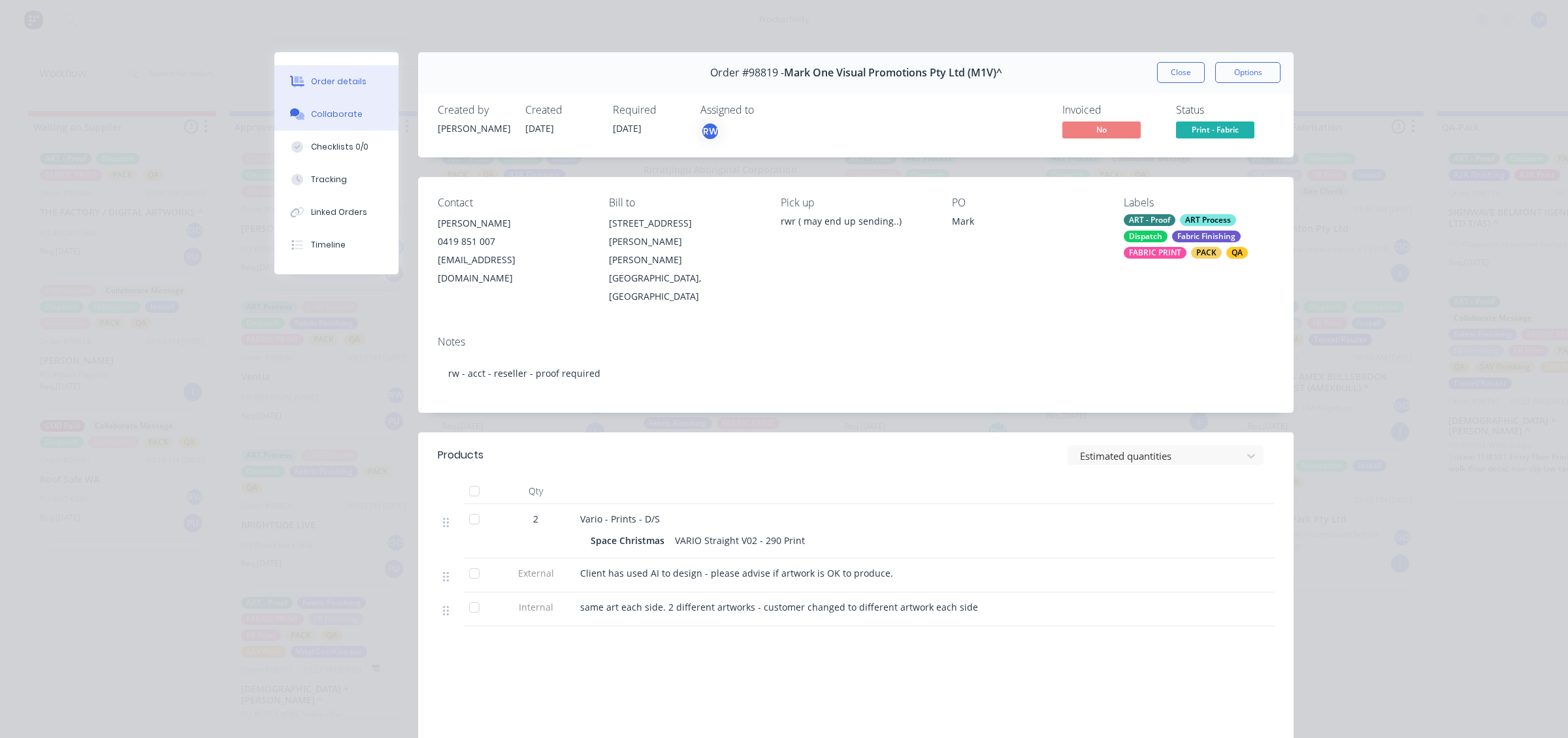
click at [353, 104] on button "Collaborate" at bounding box center [336, 114] width 124 height 32
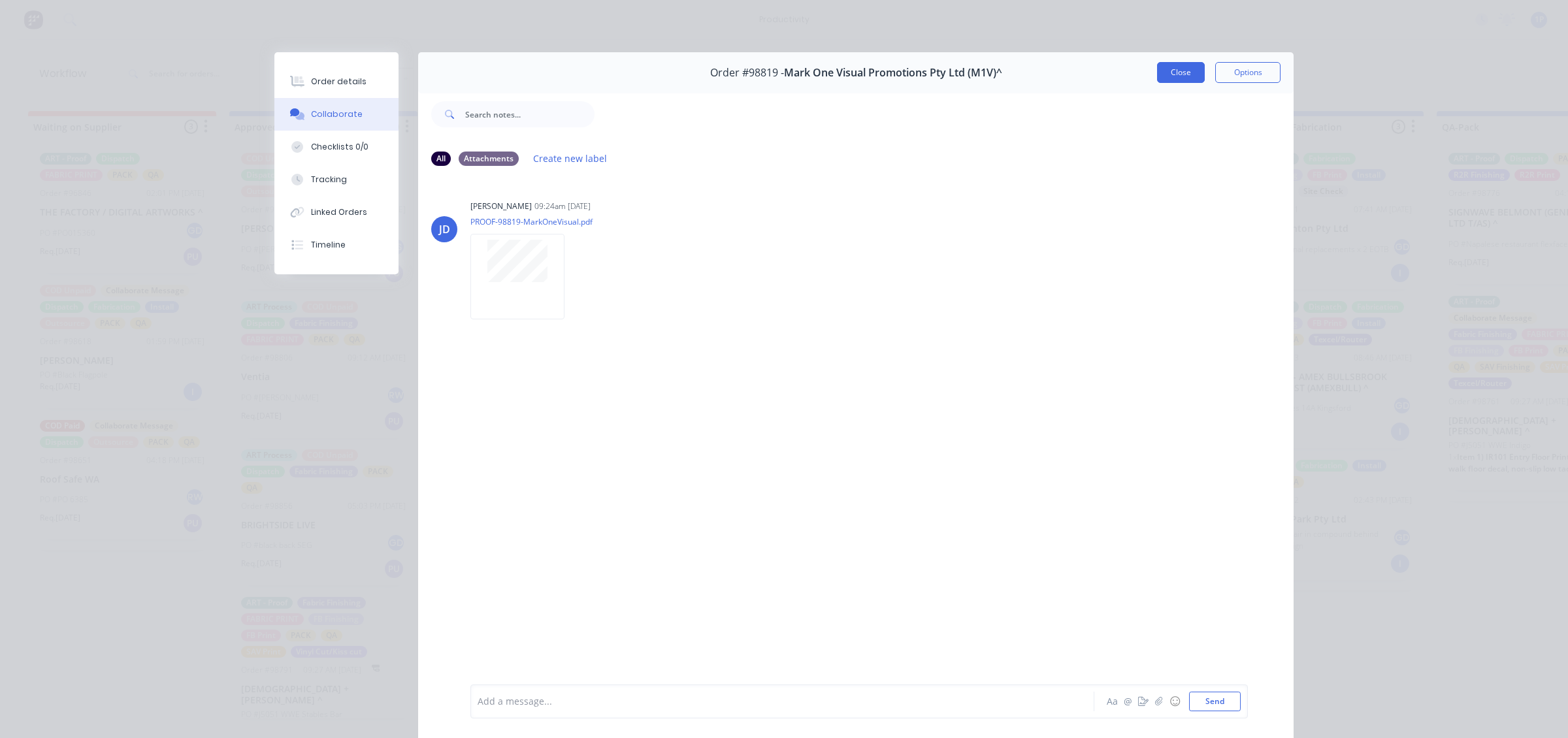
click at [1167, 70] on button "Close" at bounding box center [1181, 73] width 47 height 21
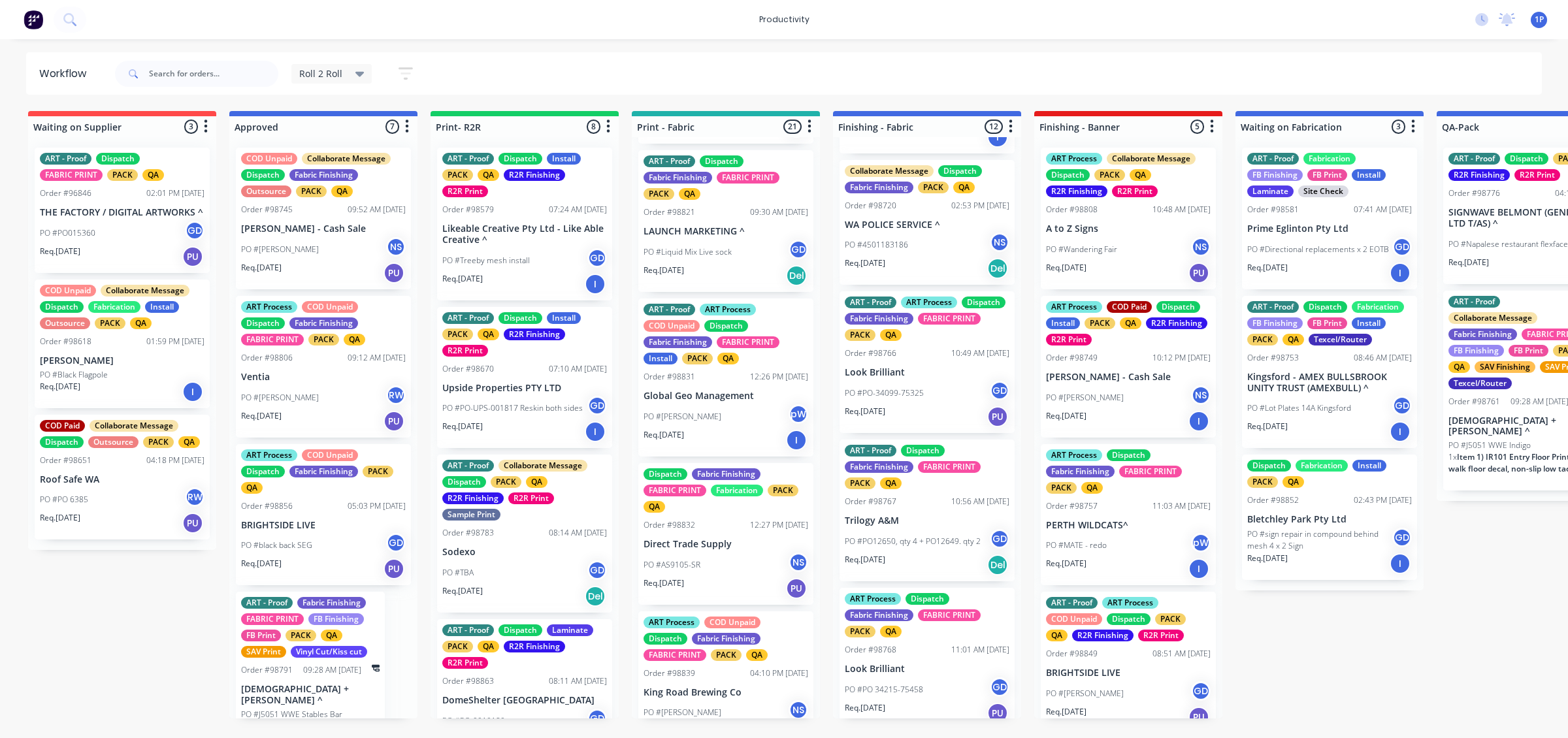
scroll to position [1960, 0]
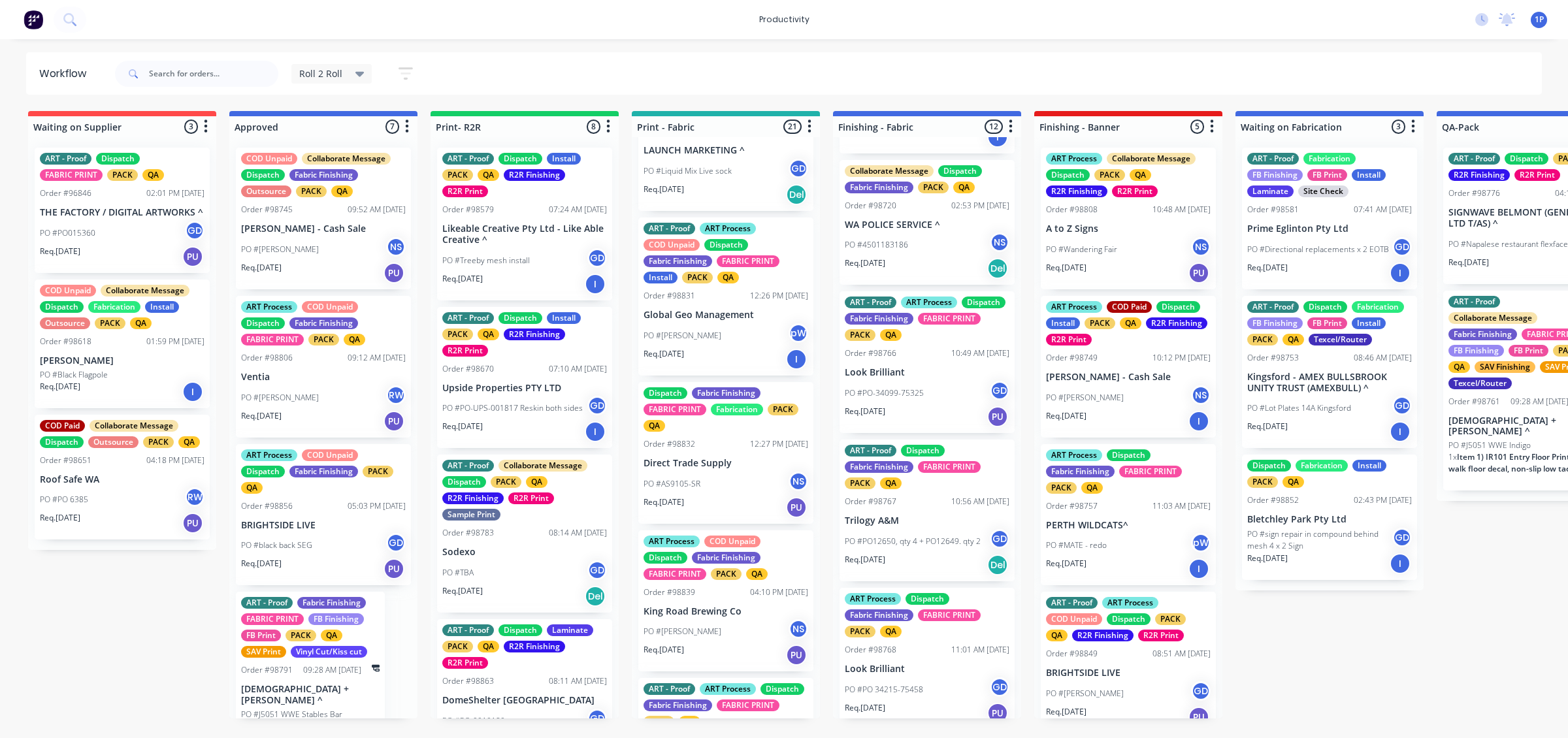
click at [767, 496] on div "PO #AS9105-SR NS" at bounding box center [726, 484] width 164 height 24
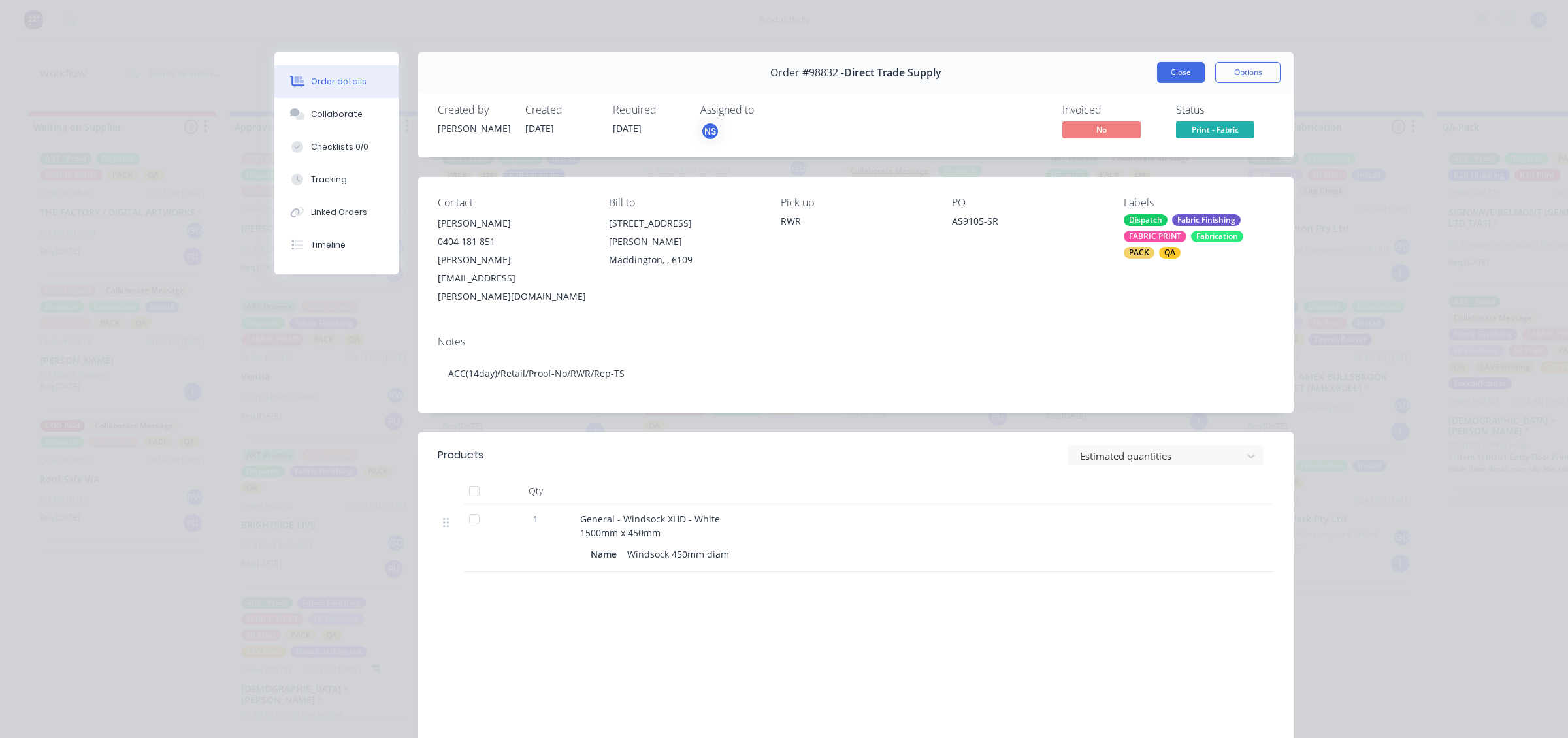
drag, startPoint x: 1167, startPoint y: 66, endPoint x: 1147, endPoint y: 75, distance: 21.9
click at [1167, 66] on button "Close" at bounding box center [1181, 73] width 47 height 21
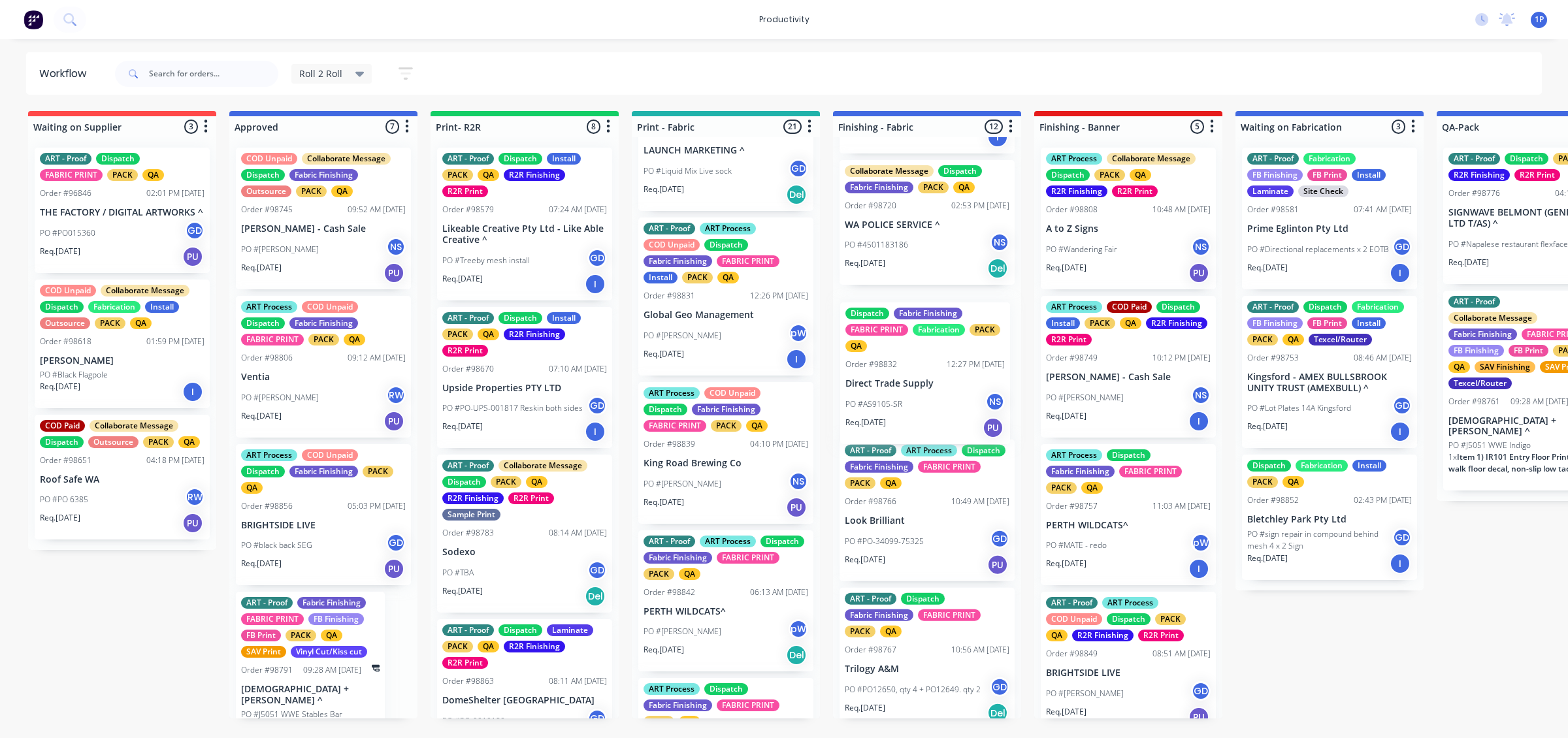
drag, startPoint x: 771, startPoint y: 447, endPoint x: 903, endPoint y: 380, distance: 148.0
click at [730, 518] on div "Req. [DATE] PU" at bounding box center [726, 507] width 164 height 22
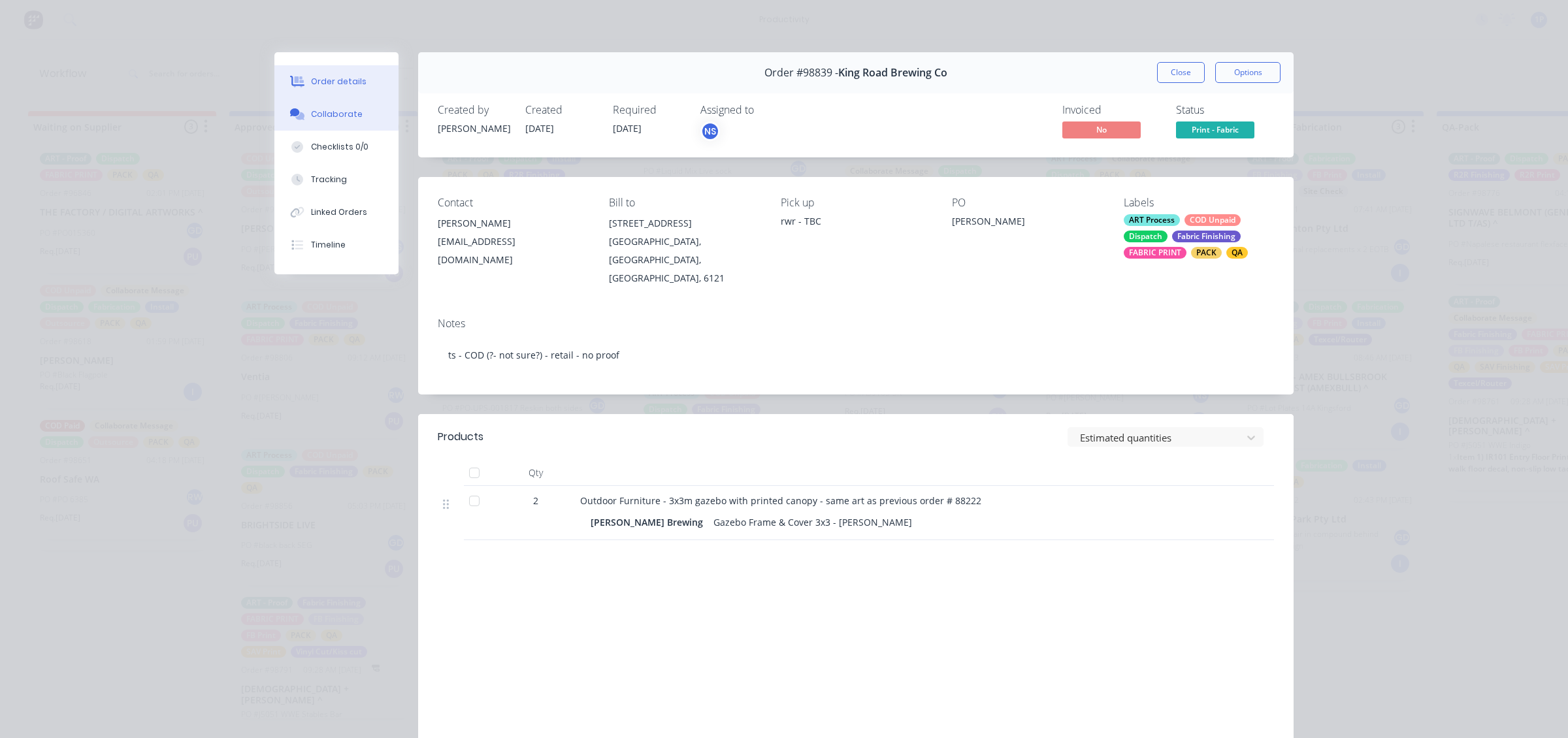
click at [311, 108] on div "Collaborate" at bounding box center [337, 114] width 51 height 12
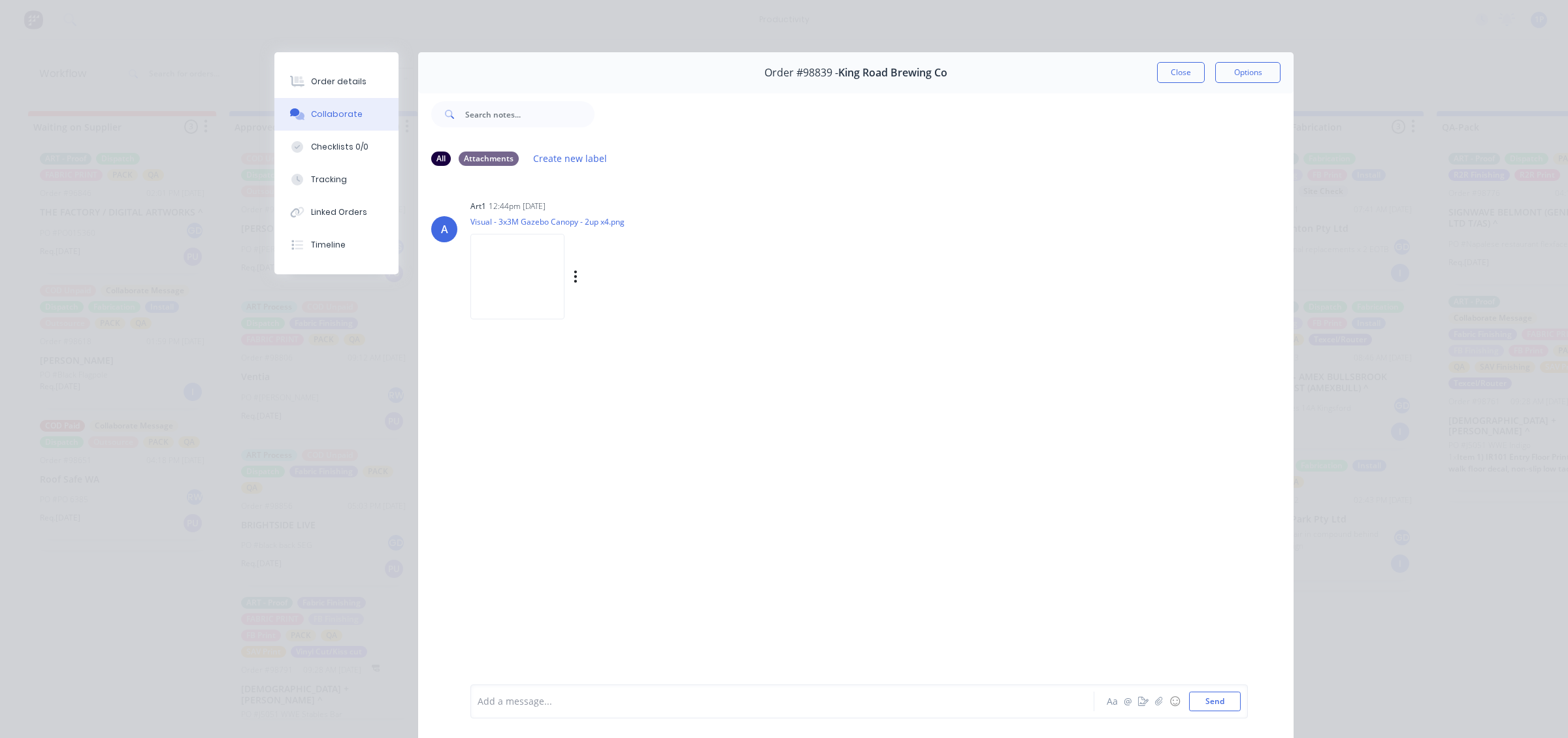
click at [519, 269] on img at bounding box center [517, 277] width 94 height 85
drag, startPoint x: 1164, startPoint y: 76, endPoint x: 1118, endPoint y: 115, distance: 60.3
click at [1163, 76] on button "Close" at bounding box center [1181, 73] width 47 height 21
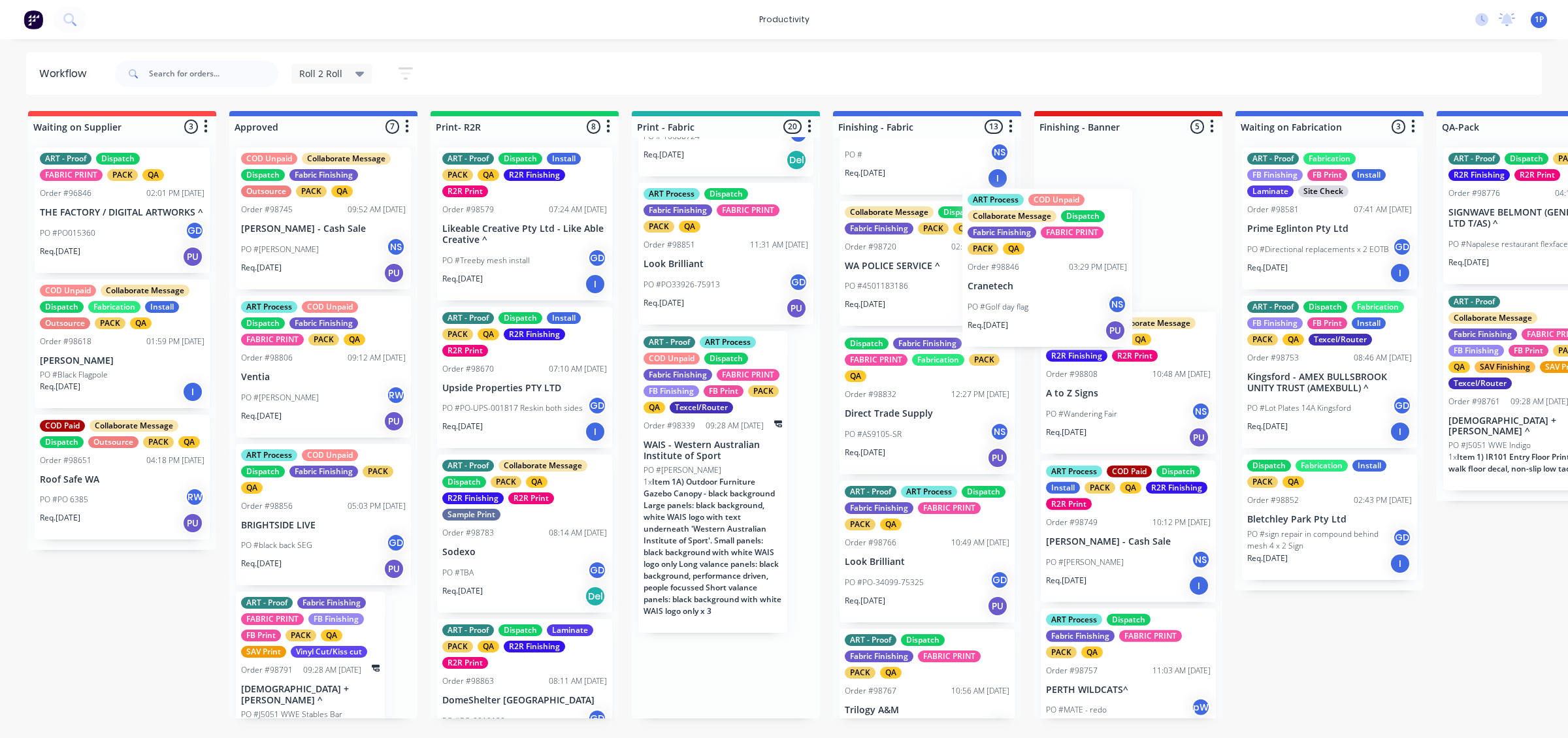
scroll to position [121, 0]
drag, startPoint x: 724, startPoint y: 301, endPoint x: 1061, endPoint y: 314, distance: 337.3
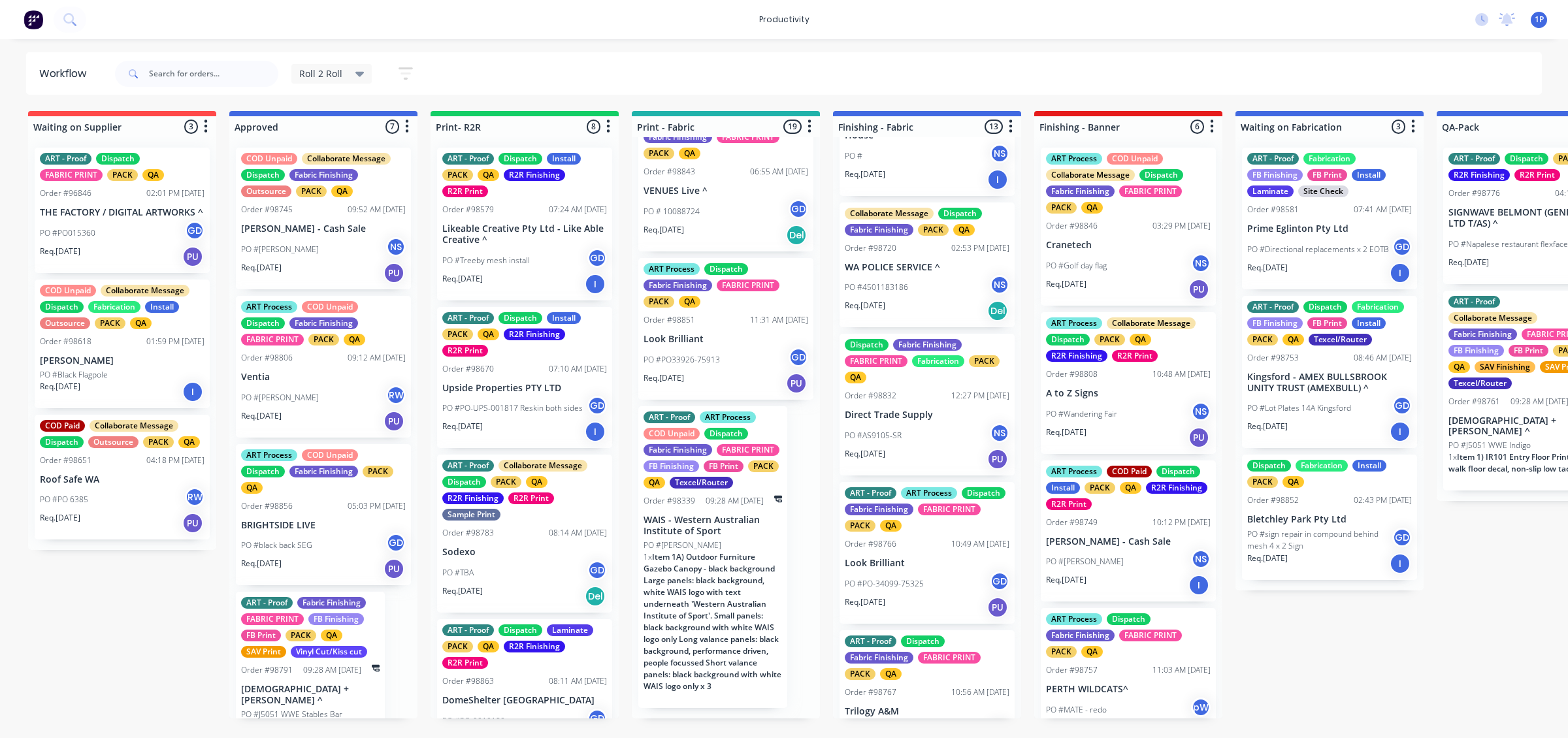
scroll to position [2536, 0]
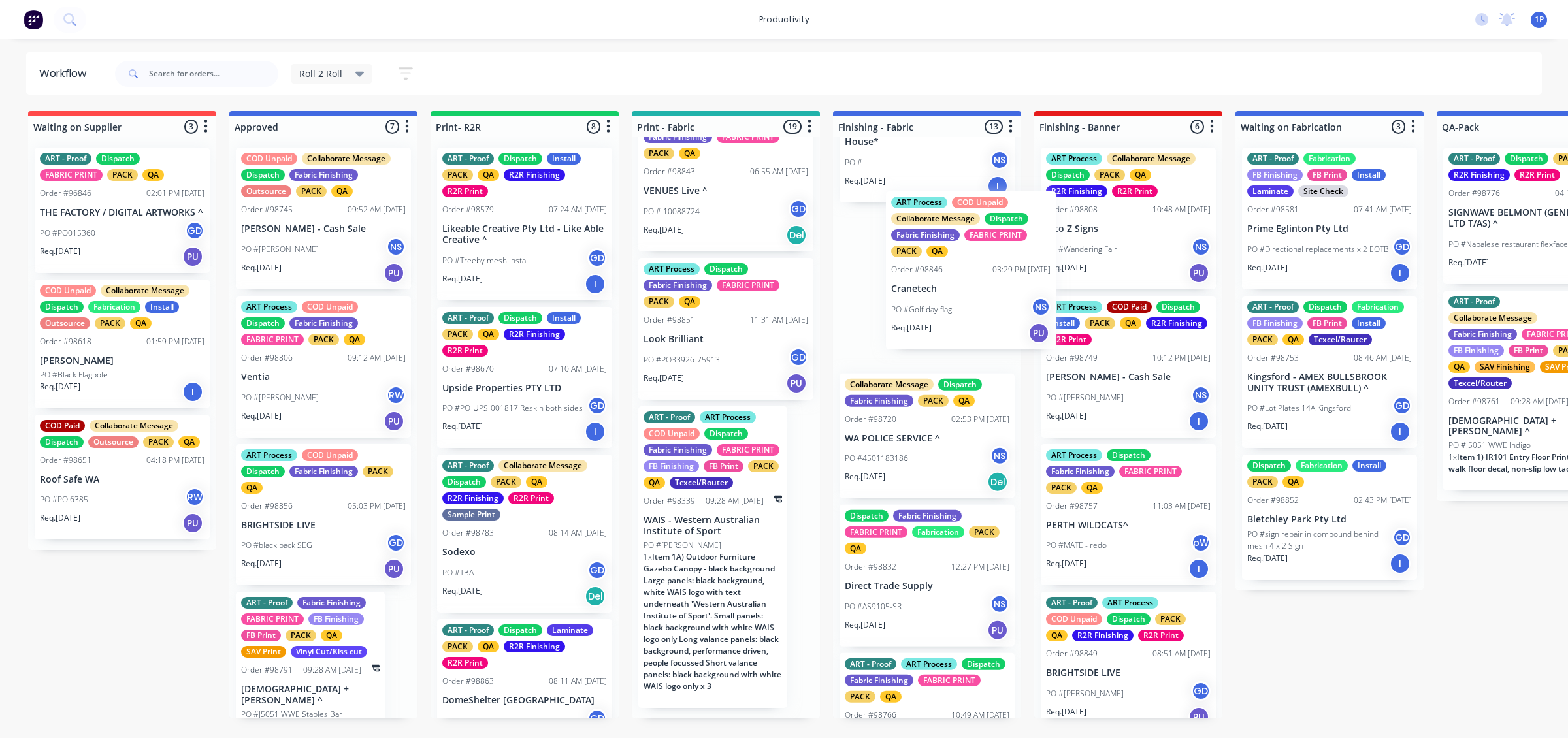
drag, startPoint x: 1136, startPoint y: 281, endPoint x: 969, endPoint y: 330, distance: 174.0
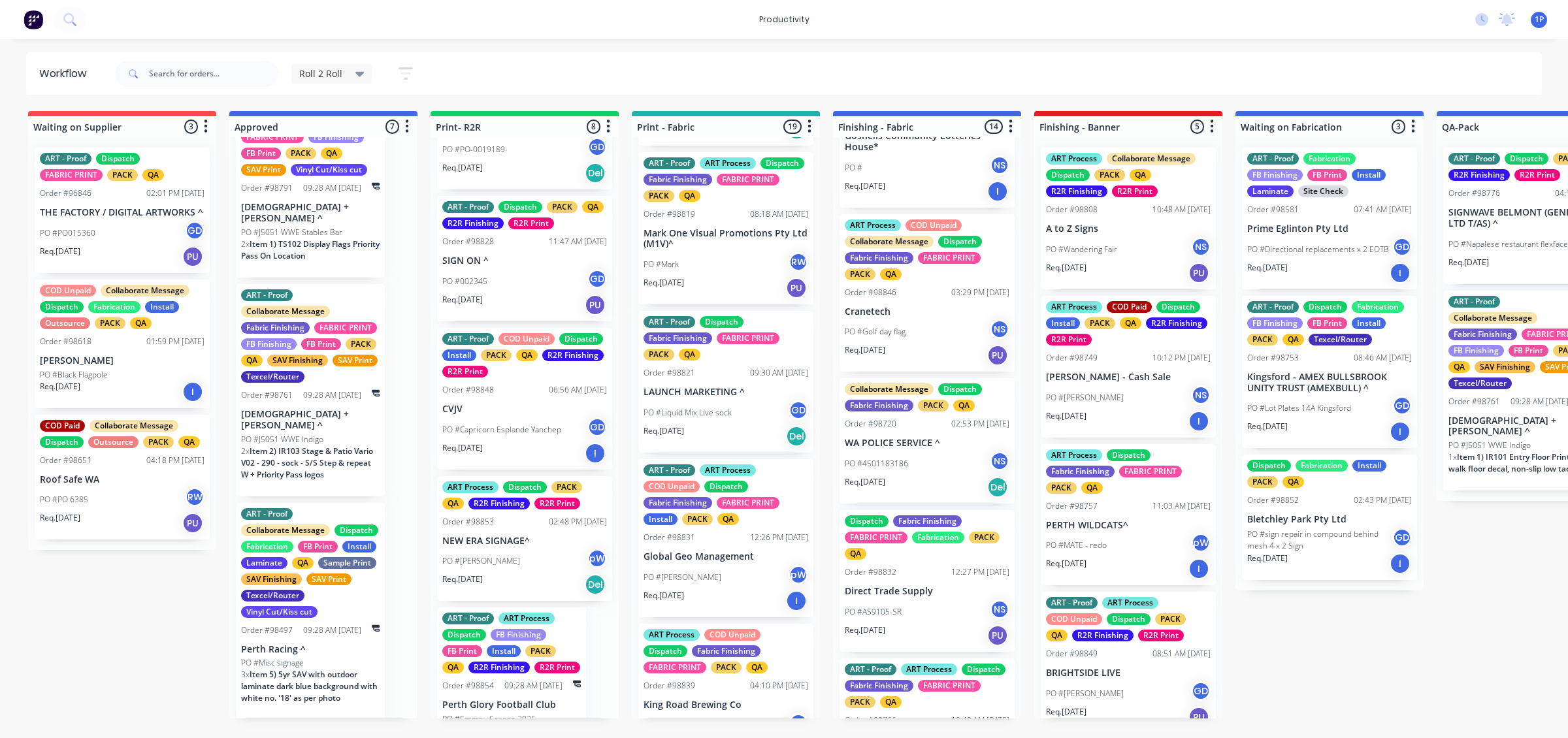
scroll to position [490, 0]
